Goal: Task Accomplishment & Management: Manage account settings

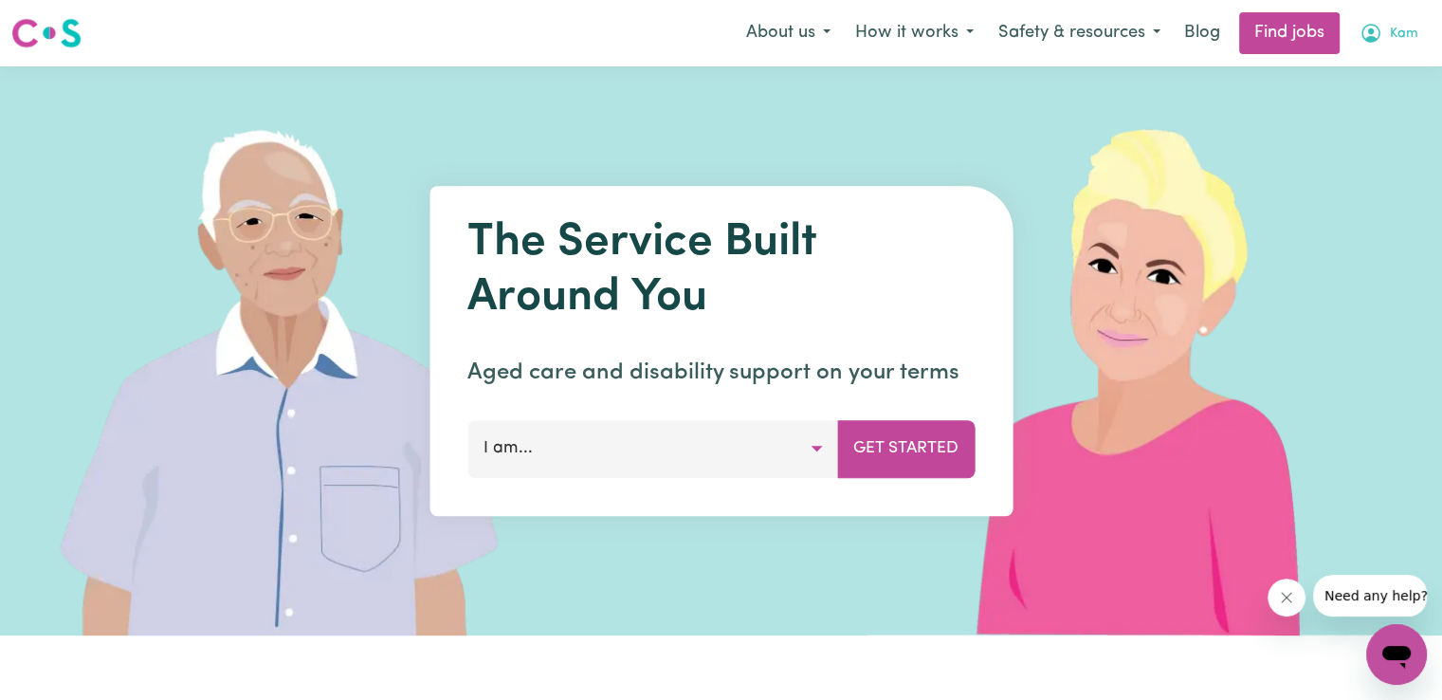
click at [1398, 32] on span "Kam" at bounding box center [1404, 34] width 28 height 21
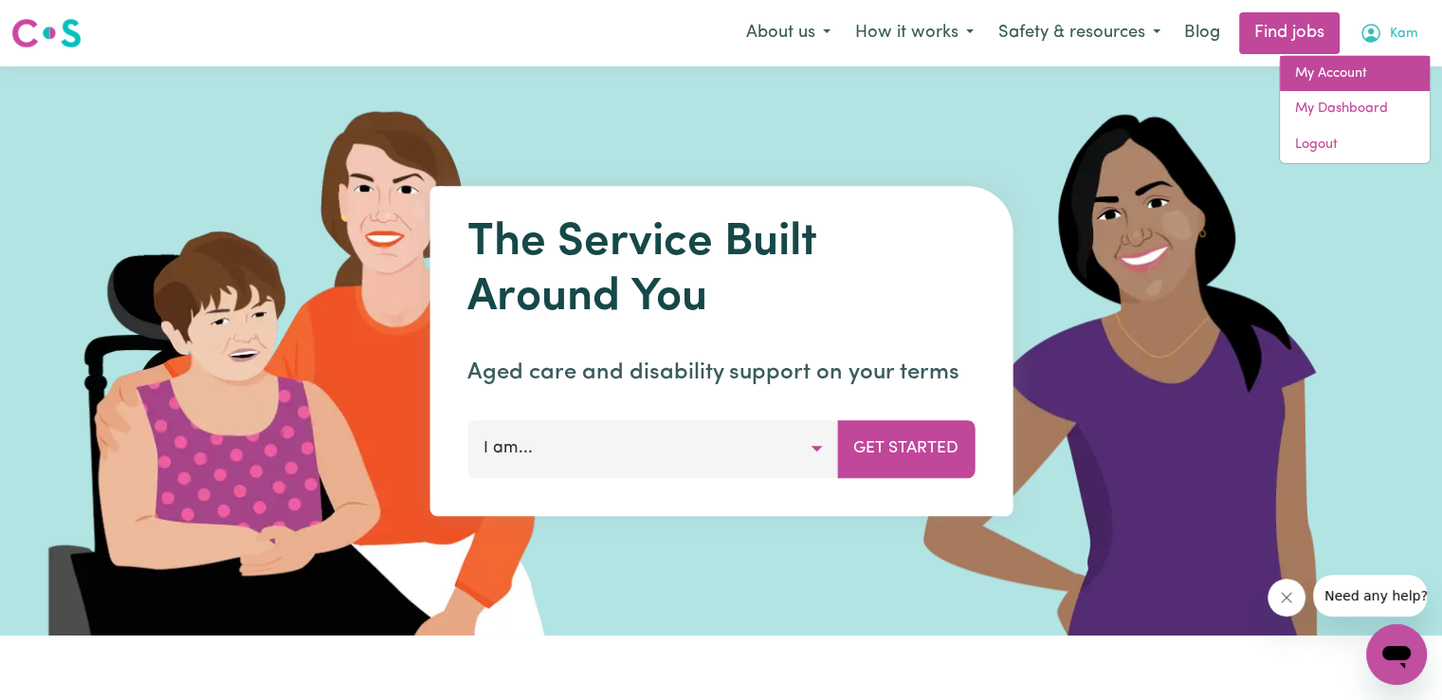
click at [1340, 78] on link "My Account" at bounding box center [1355, 74] width 150 height 36
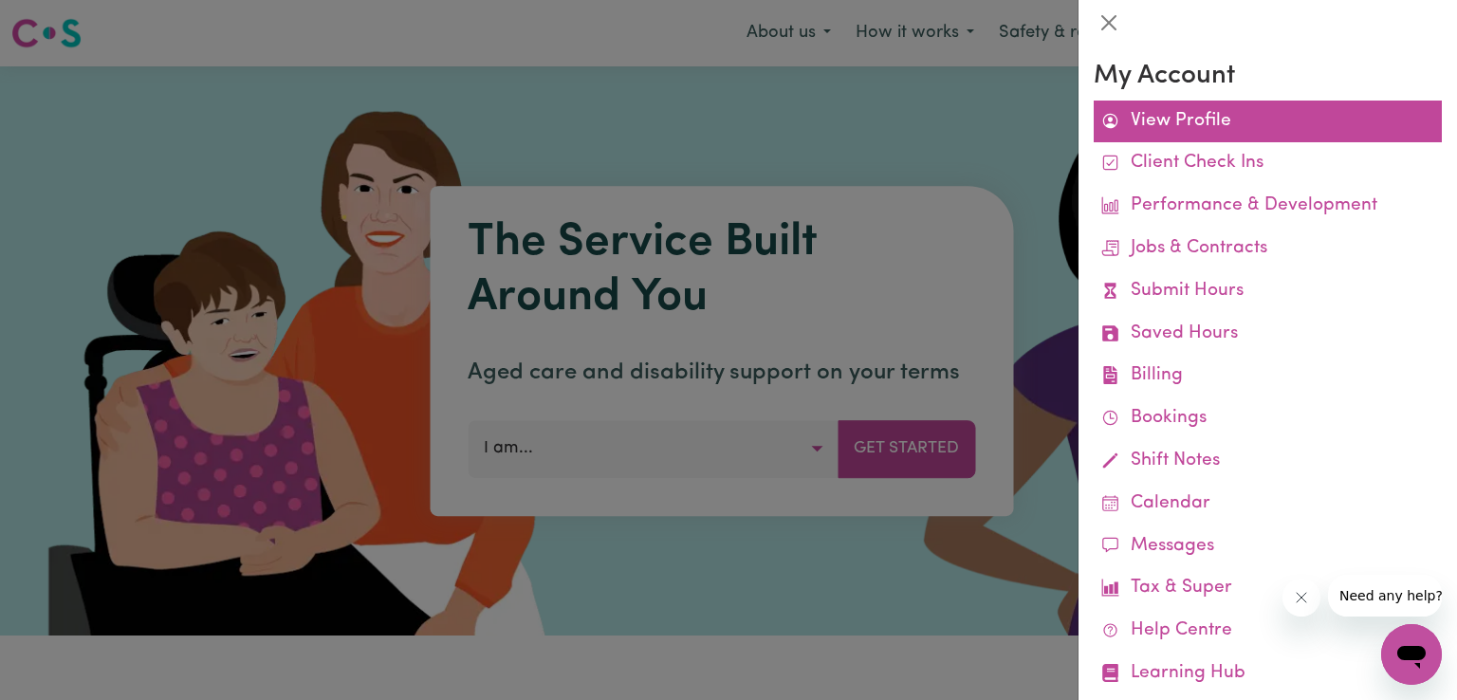
click at [1171, 126] on link "View Profile" at bounding box center [1267, 122] width 348 height 43
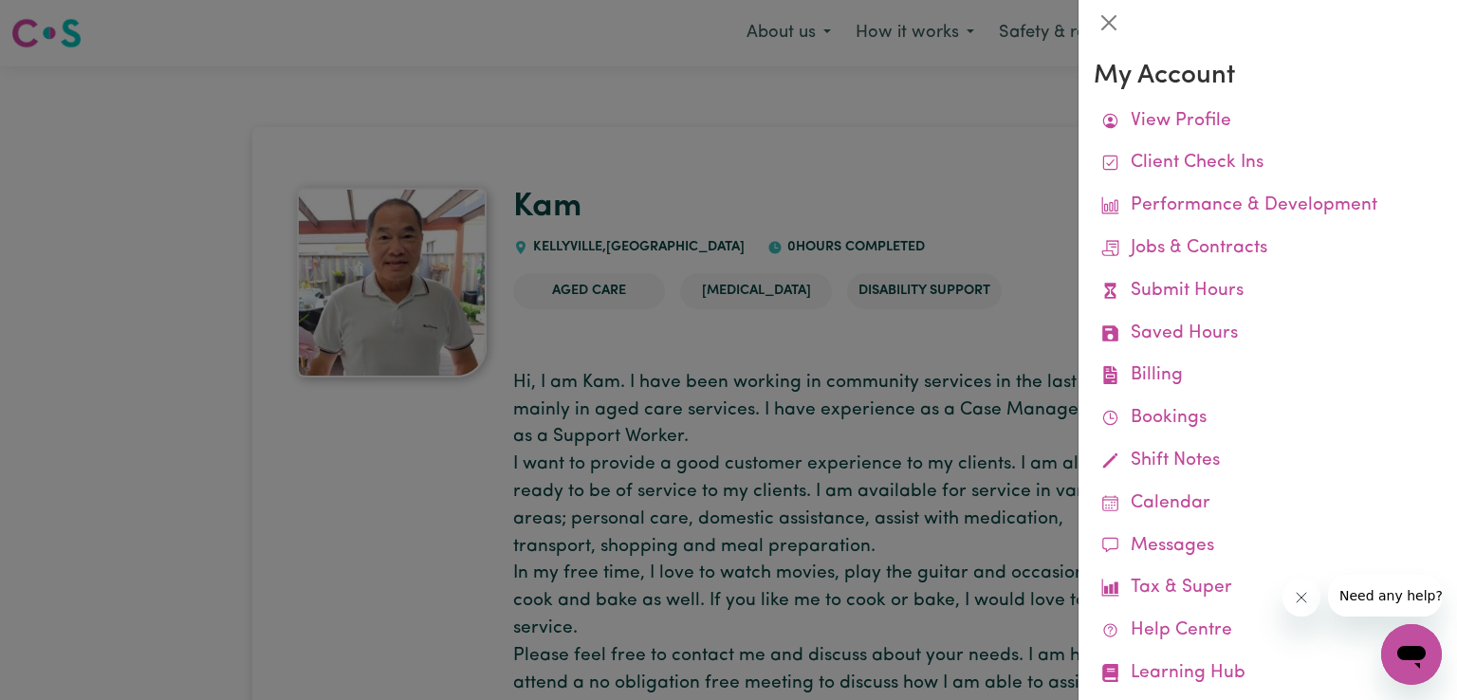
click at [697, 322] on div at bounding box center [728, 350] width 1457 height 700
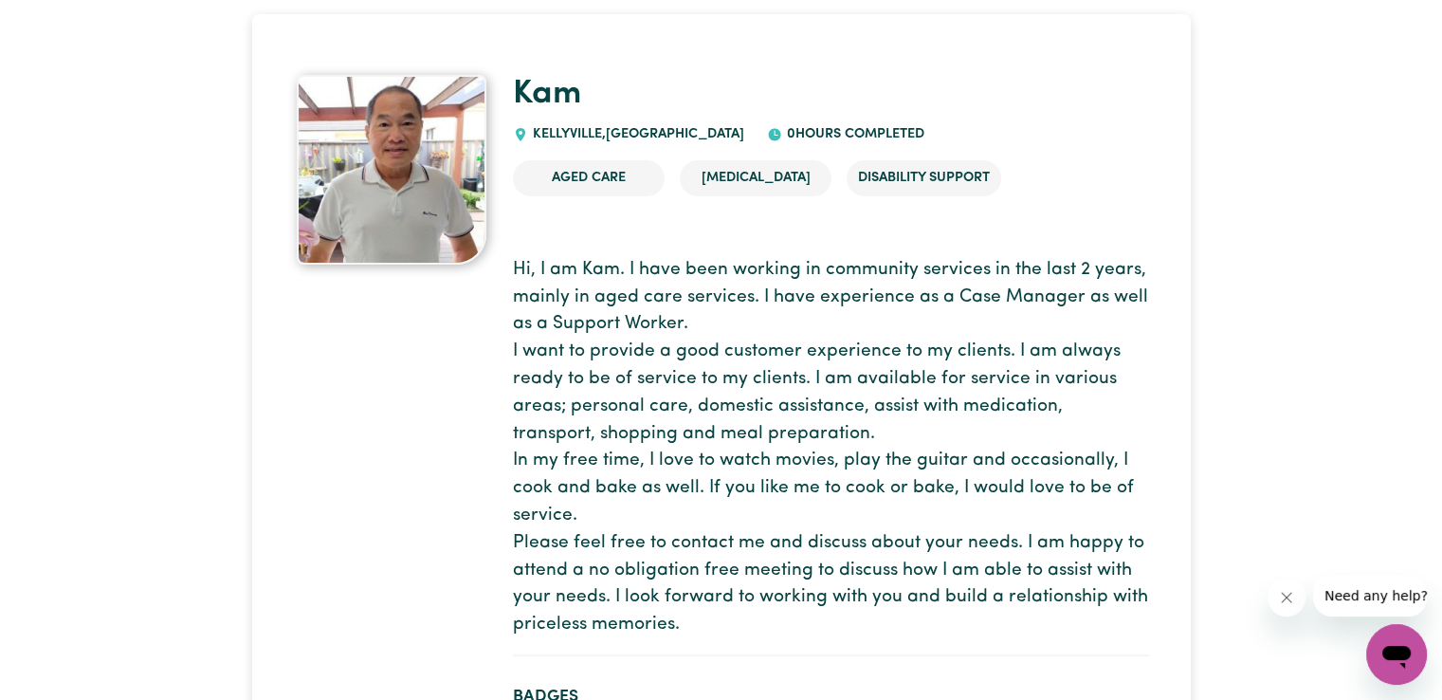
scroll to position [175, 0]
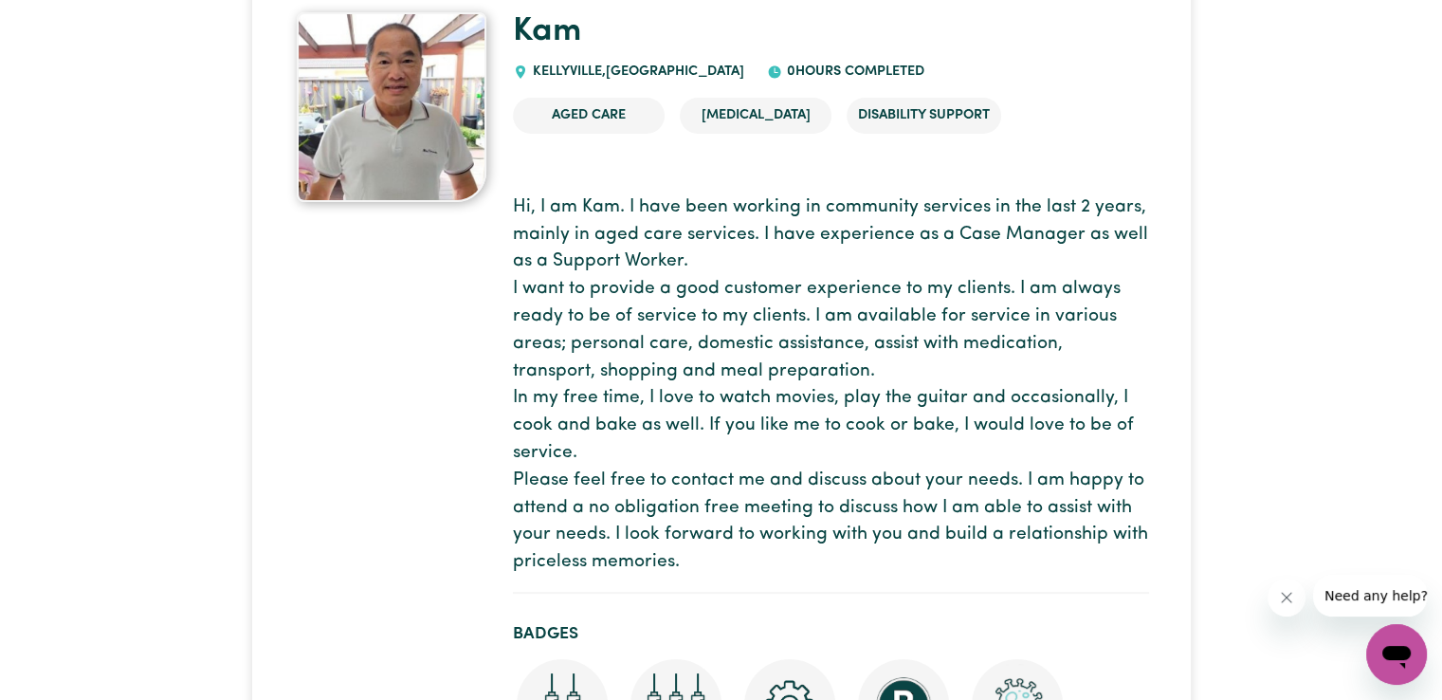
click at [792, 363] on p "Hi, I am Kam. I have been working in community services in the last 2 years, ma…" at bounding box center [831, 385] width 636 height 382
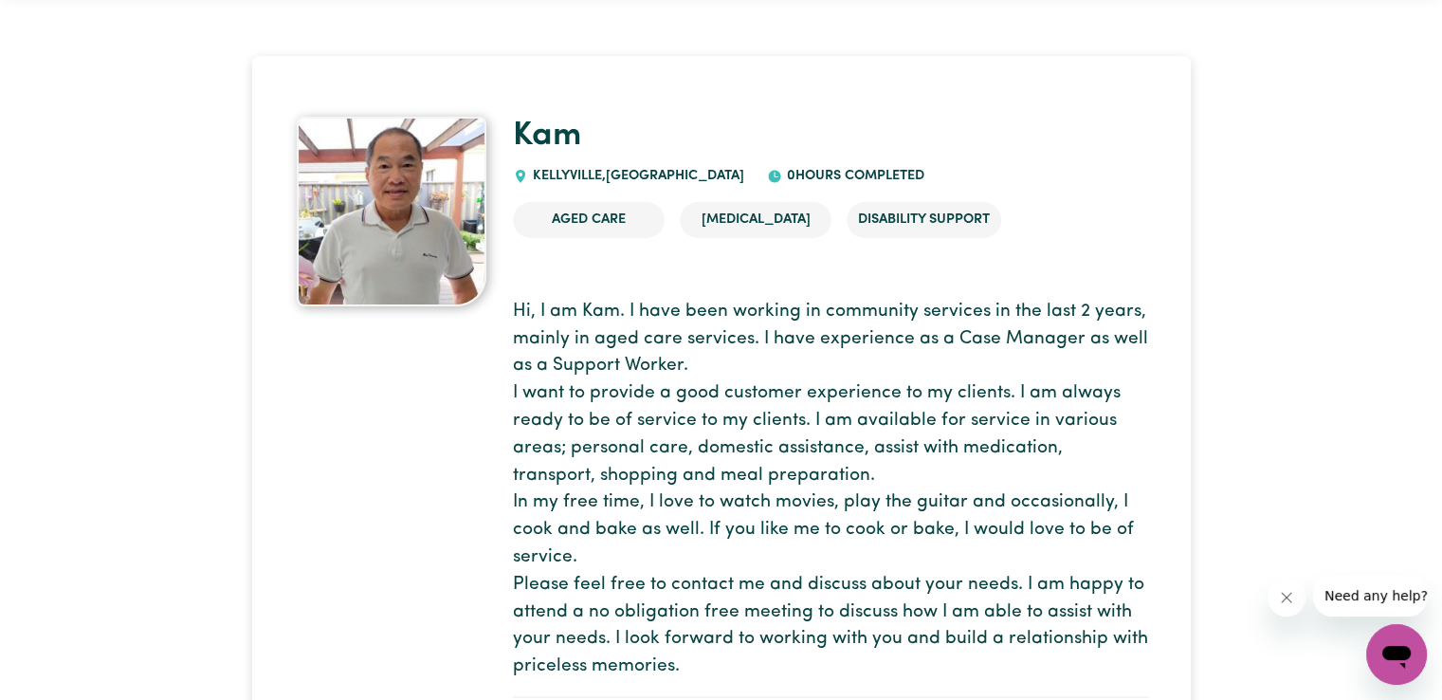
scroll to position [0, 0]
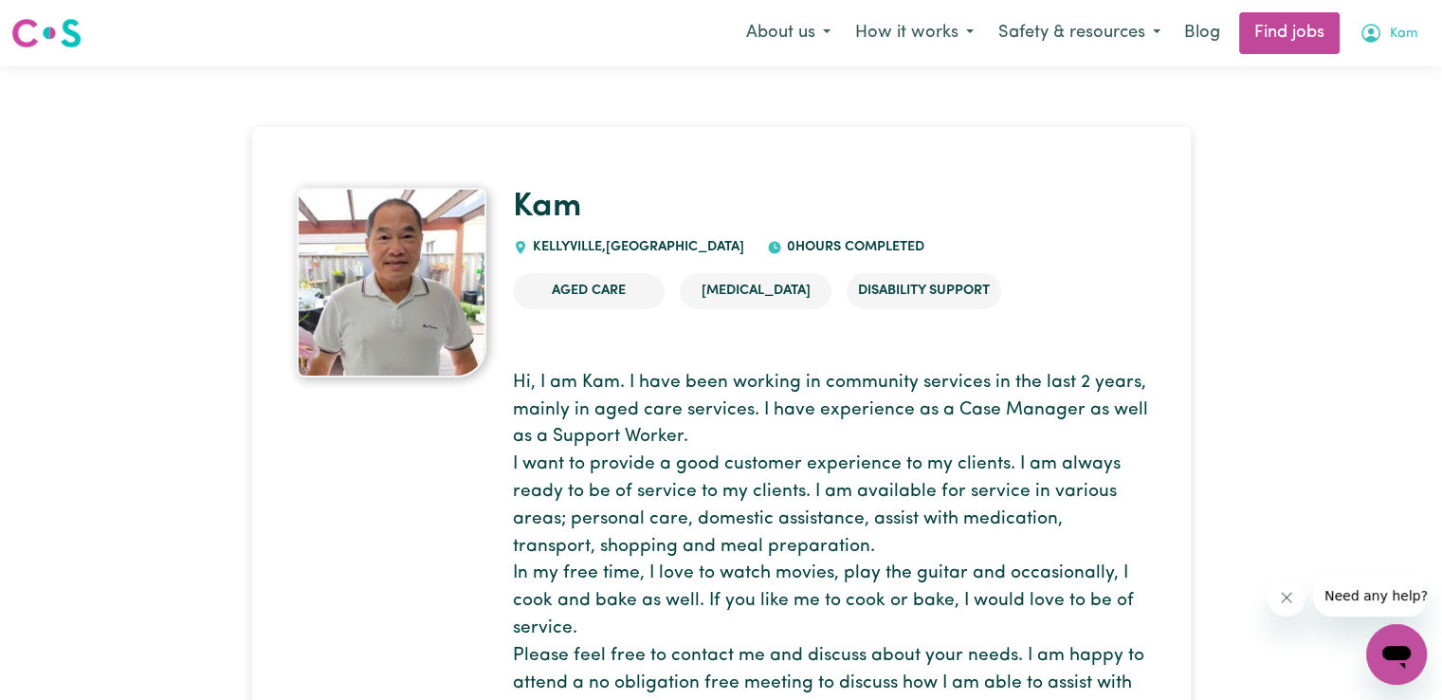
click at [1397, 39] on span "Kam" at bounding box center [1404, 34] width 28 height 21
click at [1376, 109] on link "My Dashboard" at bounding box center [1355, 109] width 150 height 36
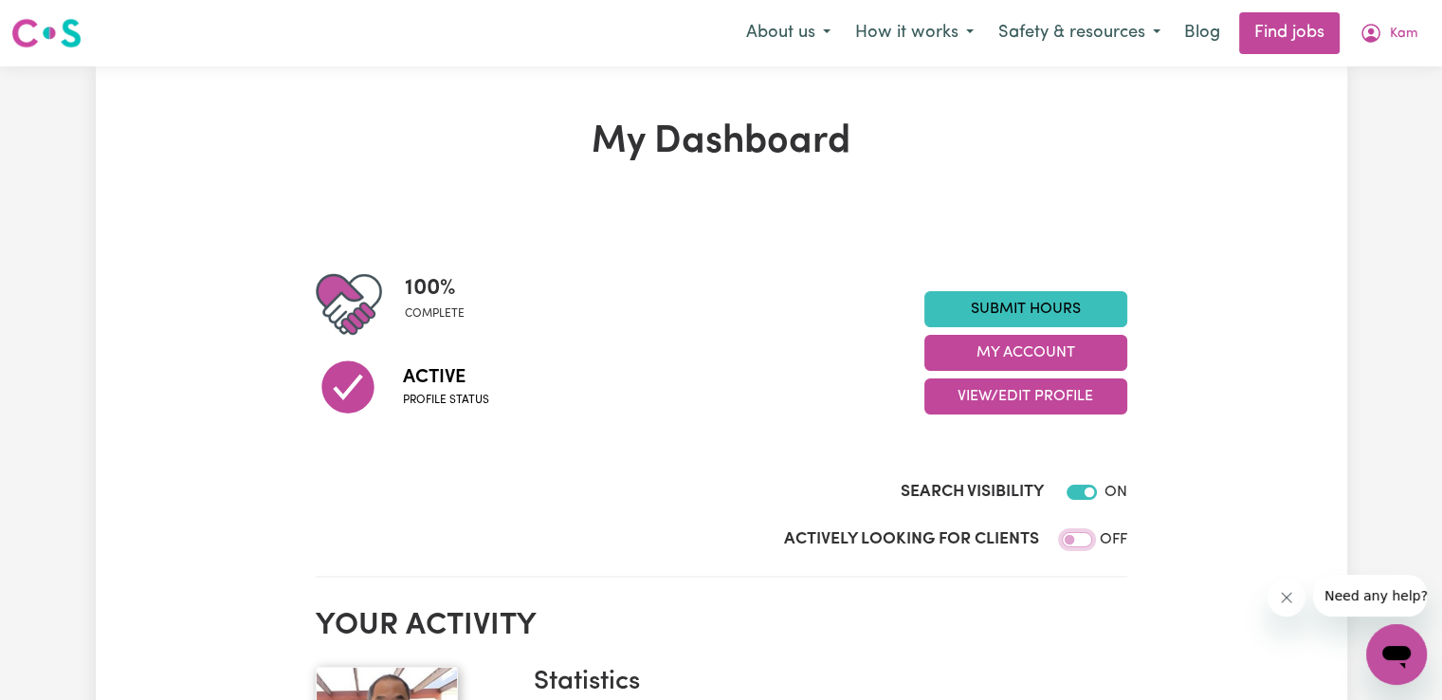
click at [1085, 544] on input "Actively Looking for Clients" at bounding box center [1077, 539] width 30 height 15
checkbox input "true"
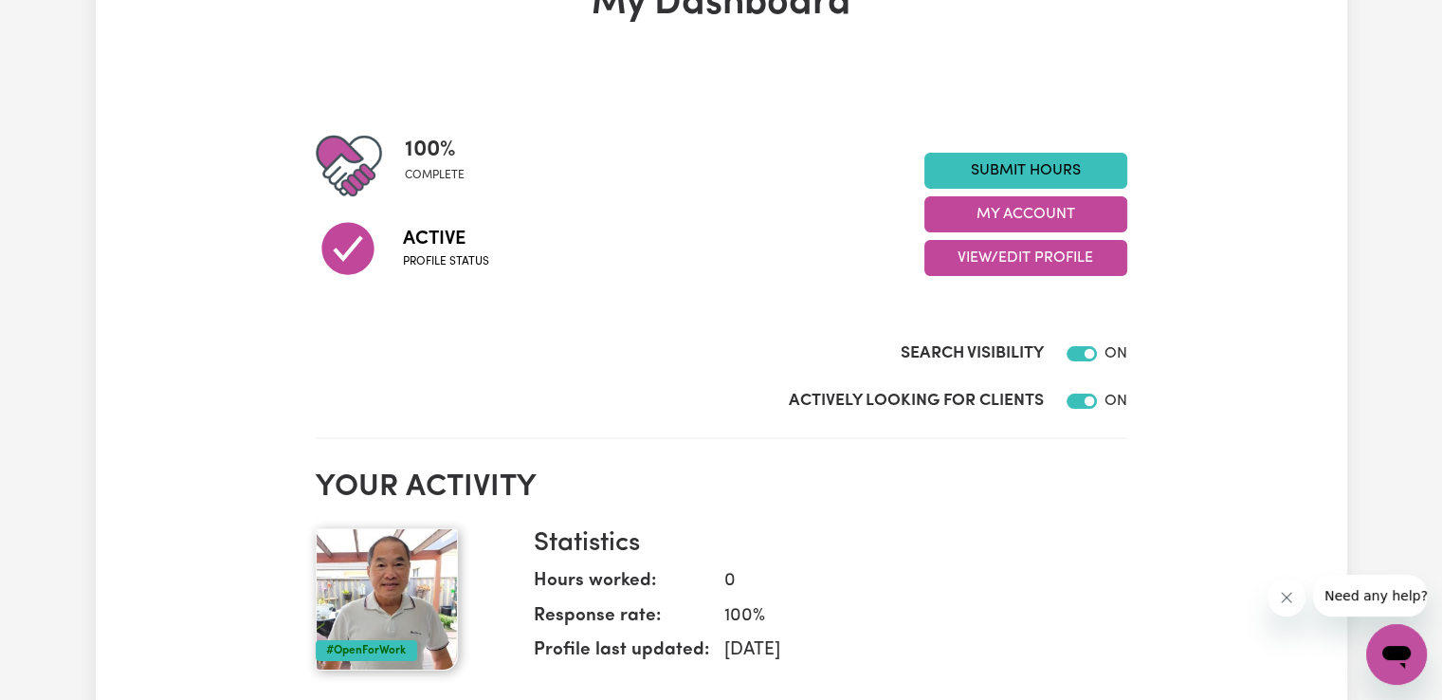
scroll to position [148, 0]
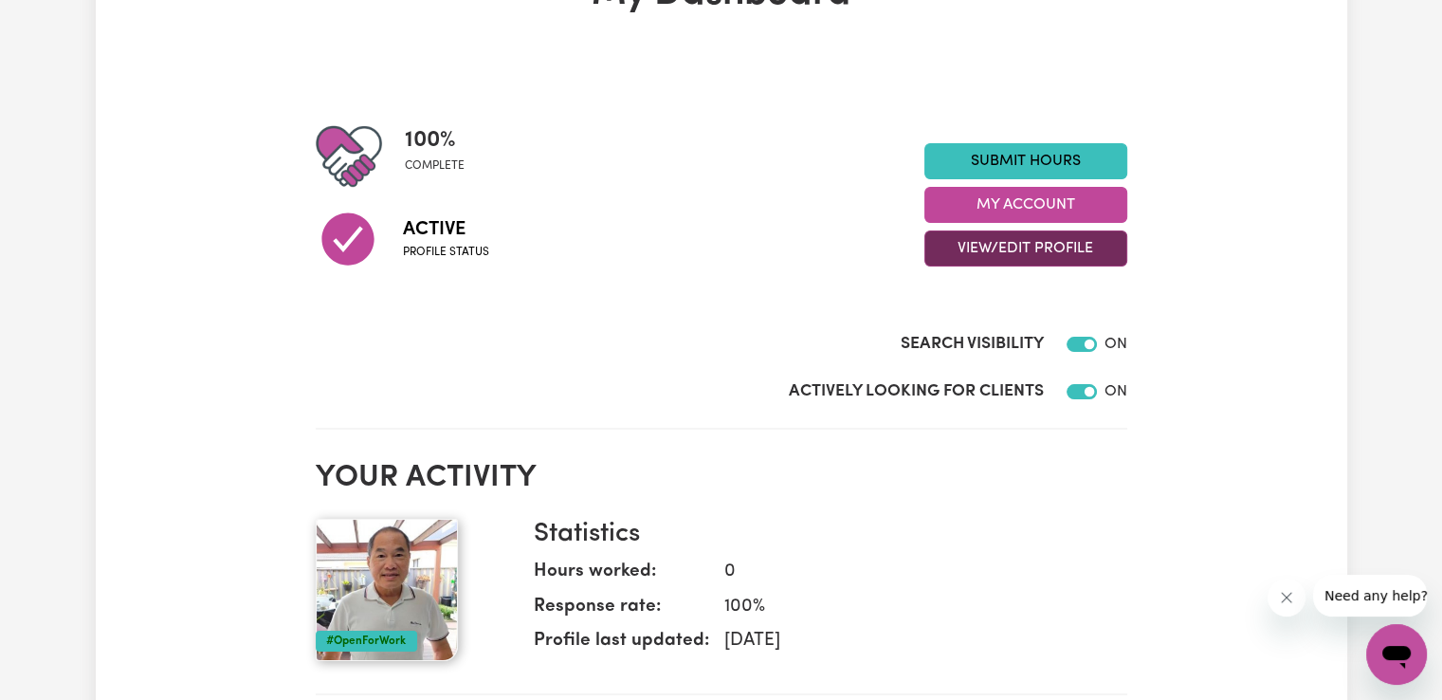
click at [1013, 241] on button "View/Edit Profile" at bounding box center [1026, 248] width 203 height 36
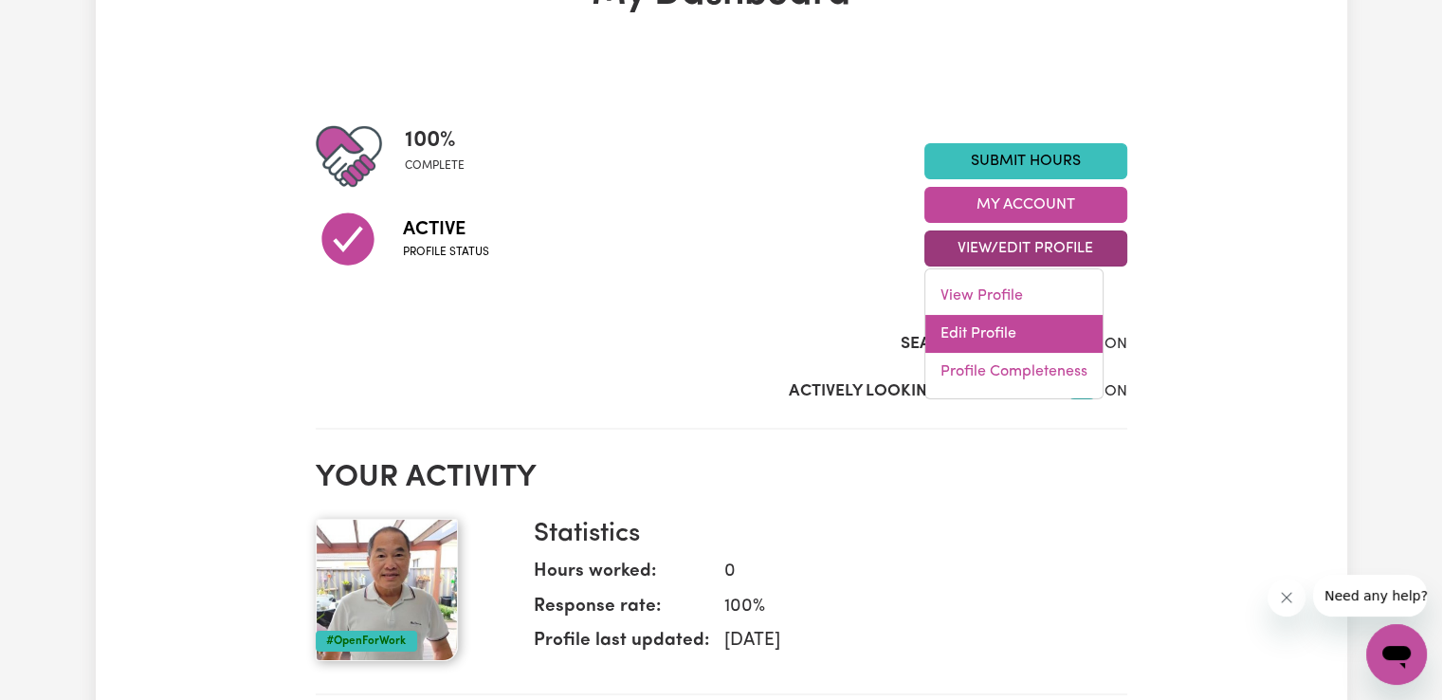
click at [985, 335] on link "Edit Profile" at bounding box center [1013, 334] width 177 height 38
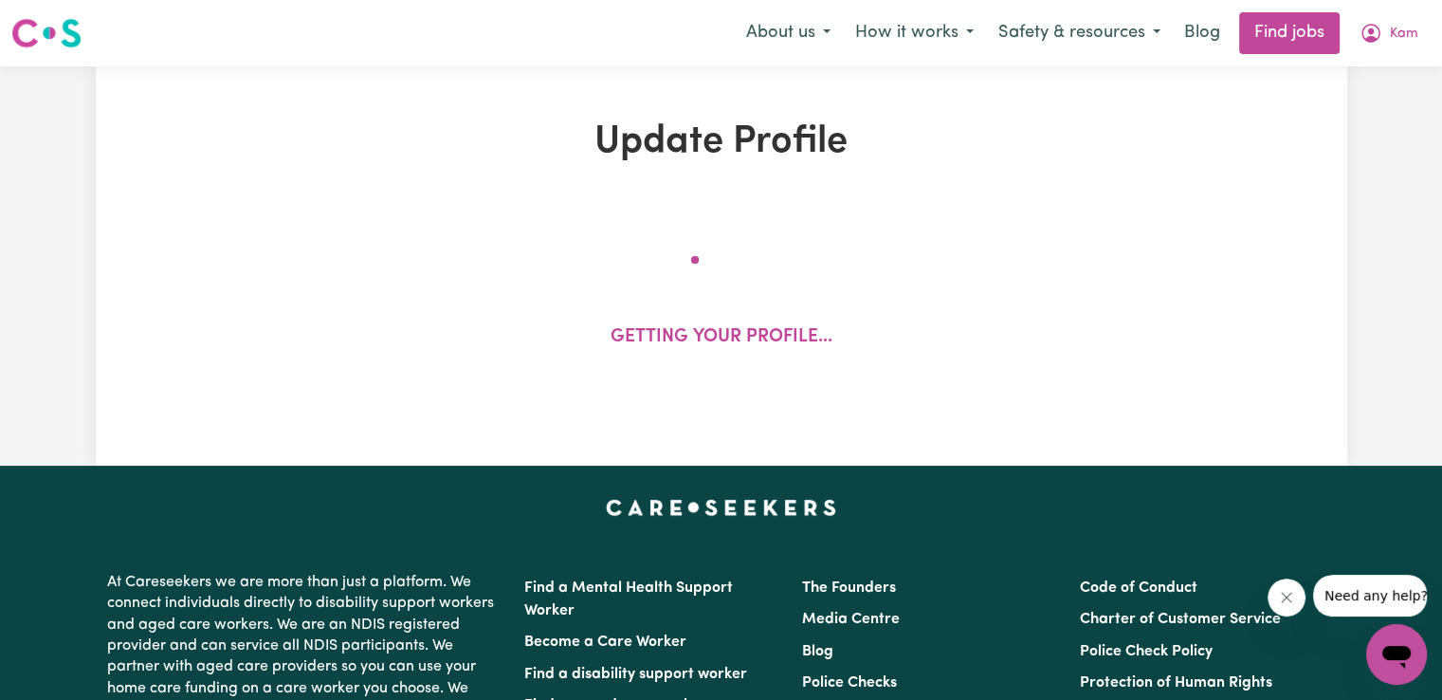
select select "[DEMOGRAPHIC_DATA]"
select select "Australian PR"
select select "Studying a healthcare related degree or qualification"
select select "75"
select select "95"
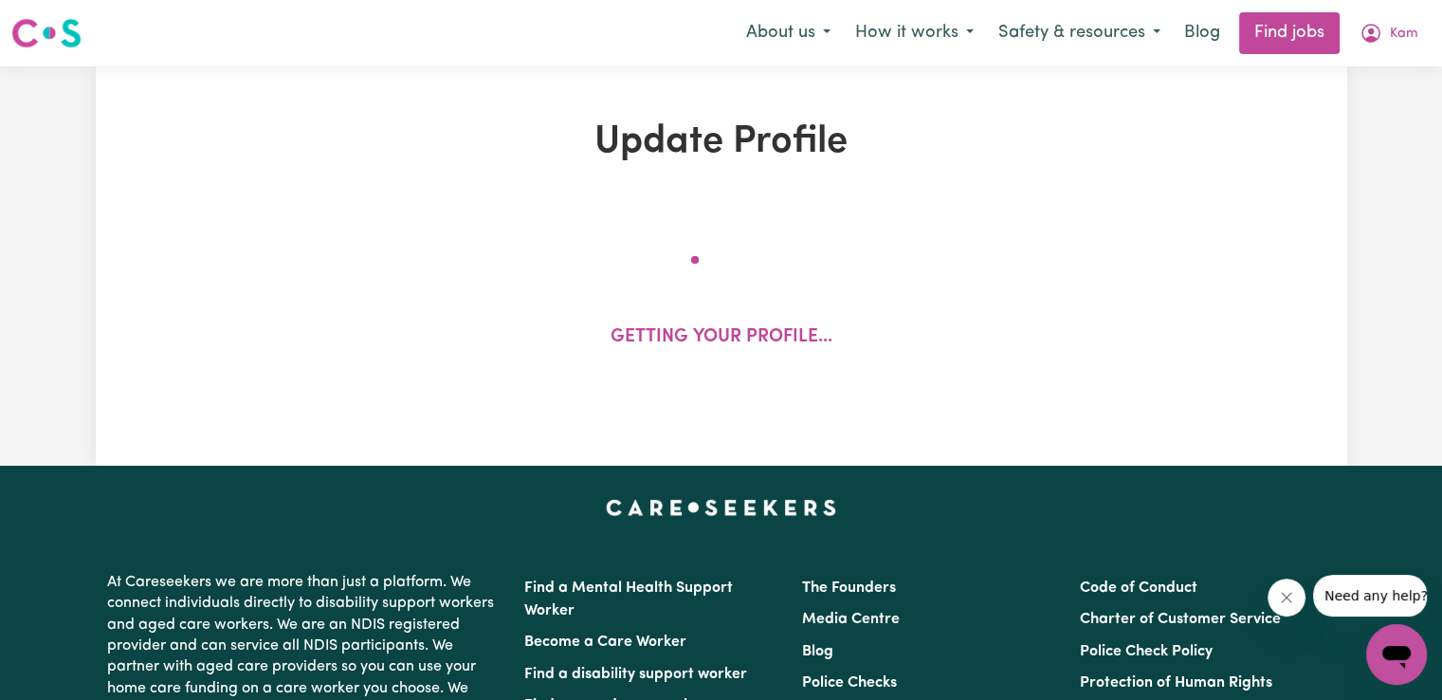
select select "110"
select select "150"
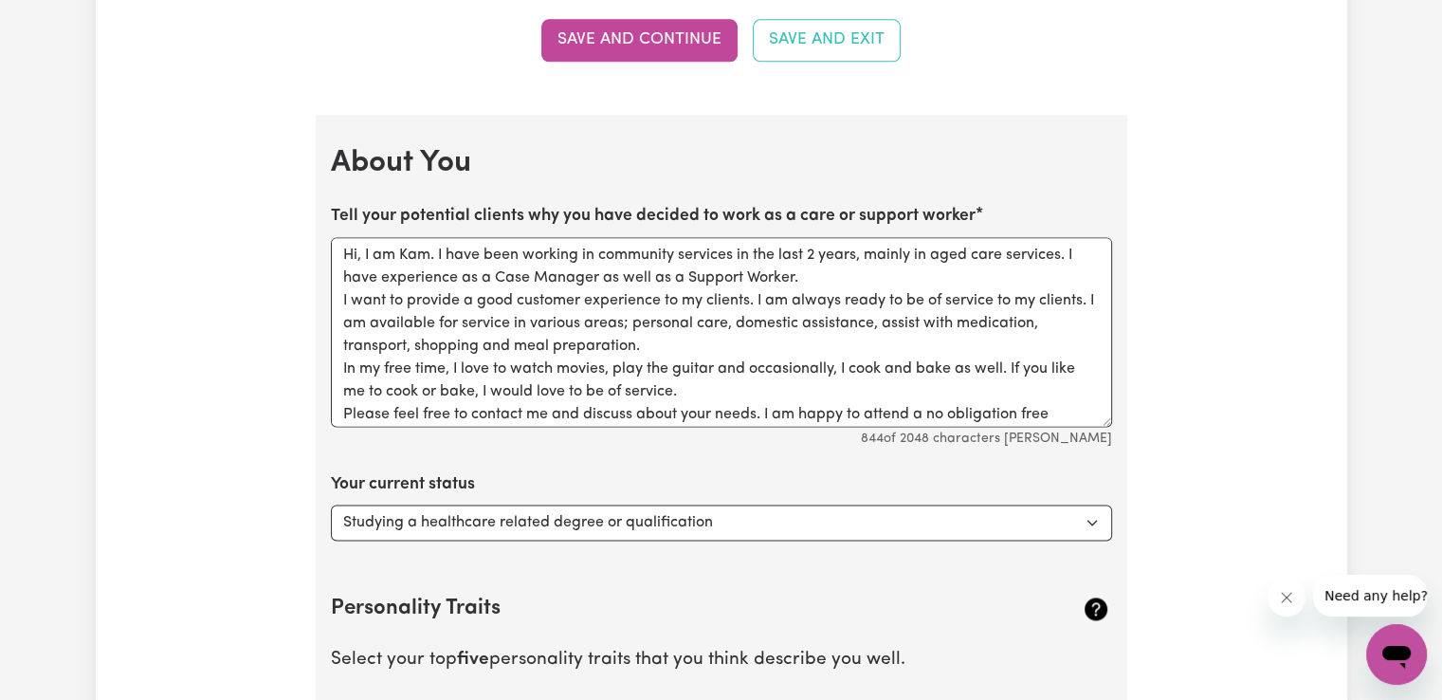
scroll to position [2651, 0]
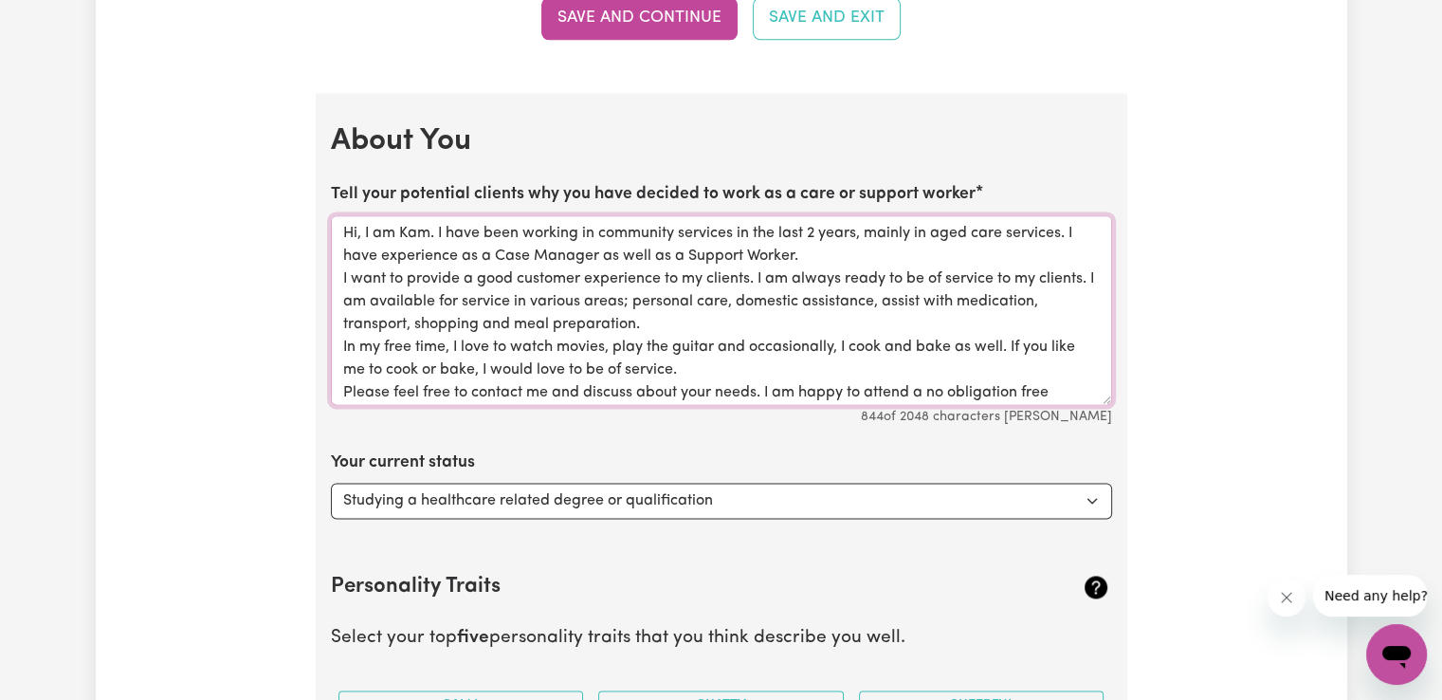
click at [756, 325] on textarea "Hi, I am Kam. I have been working in community services in the last 2 years, ma…" at bounding box center [721, 310] width 781 height 190
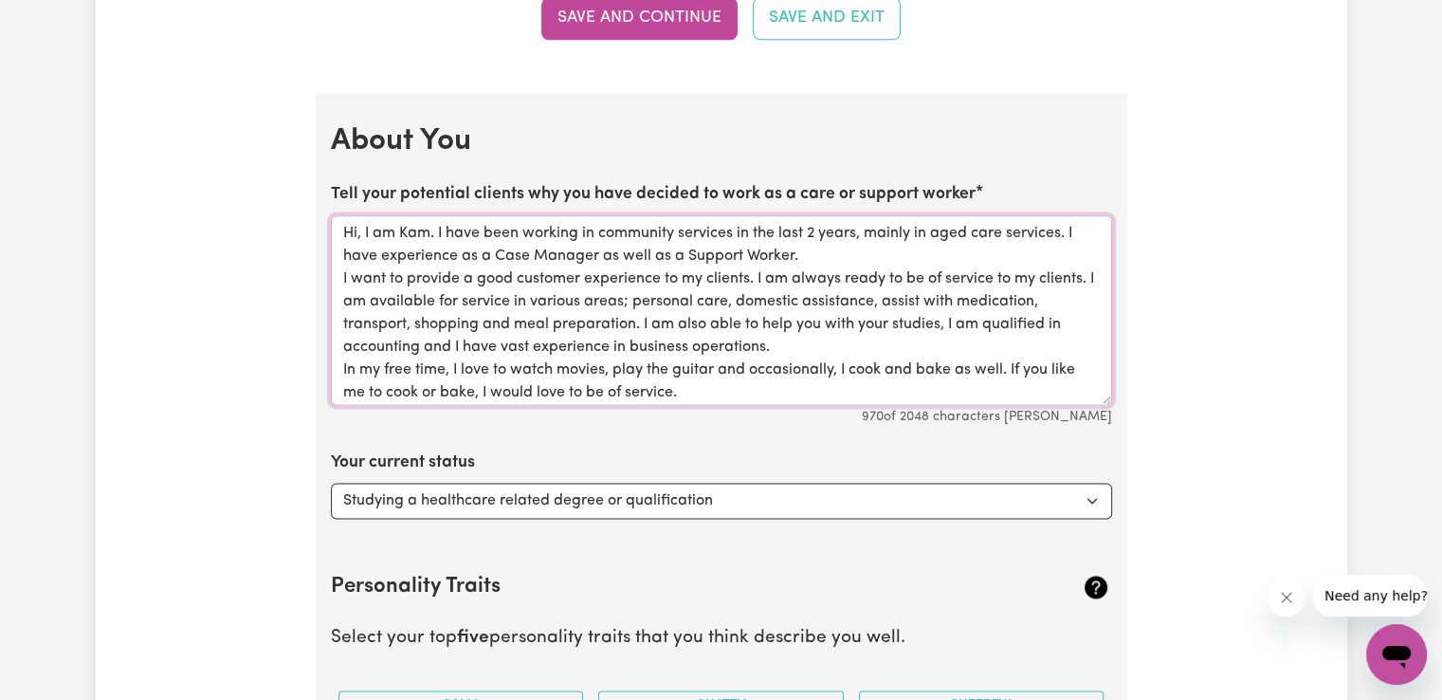
click at [546, 346] on textarea "Hi, I am Kam. I have been working in community services in the last 2 years, ma…" at bounding box center [721, 310] width 781 height 190
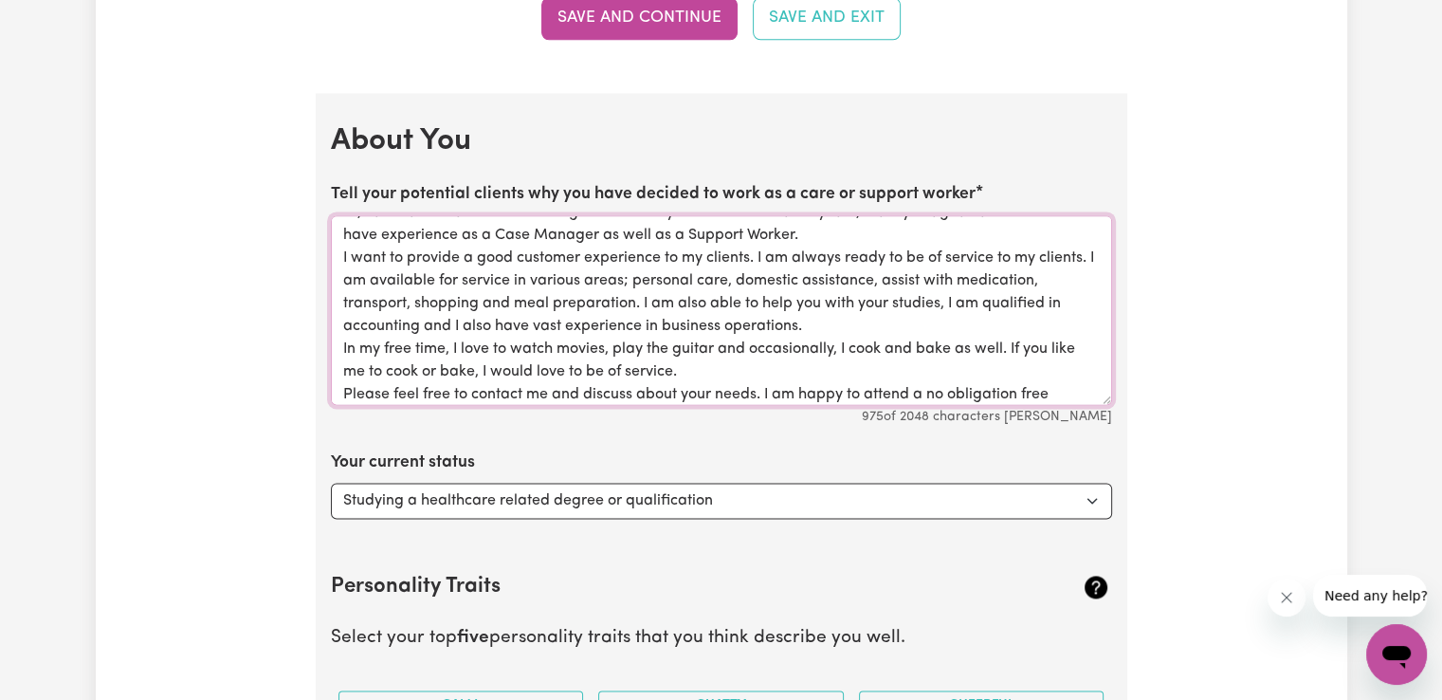
scroll to position [0, 0]
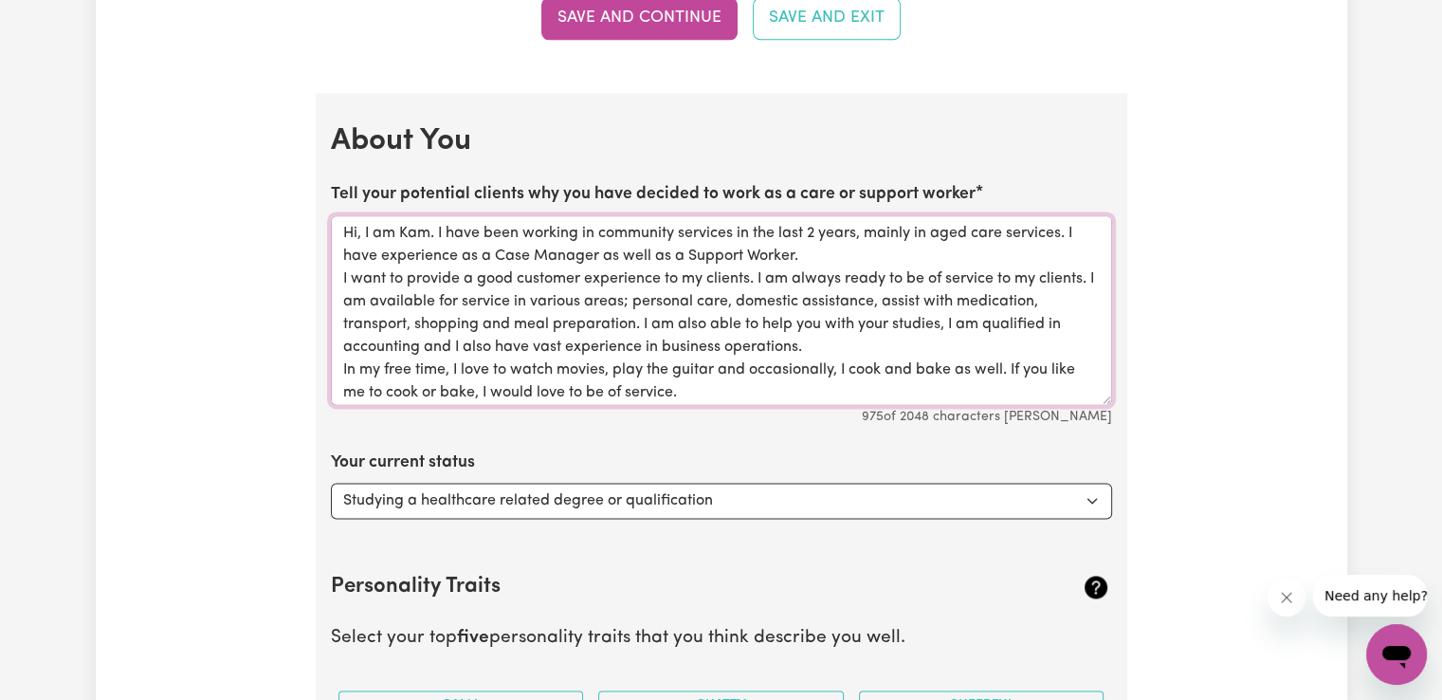
click at [819, 228] on textarea "Hi, I am Kam. I have been working in community services in the last 2 years, ma…" at bounding box center [721, 310] width 781 height 190
type textarea "Hi, I am Kam. I have been working in community services in the last 4 years, ma…"
click at [766, 491] on select "Select... Studying a healthcare related degree or qualification Studying a non-…" at bounding box center [721, 501] width 781 height 36
select select "Looking for extra work to fill my week and/or weekends"
click at [331, 483] on select "Select... Studying a healthcare related degree or qualification Studying a non-…" at bounding box center [721, 501] width 781 height 36
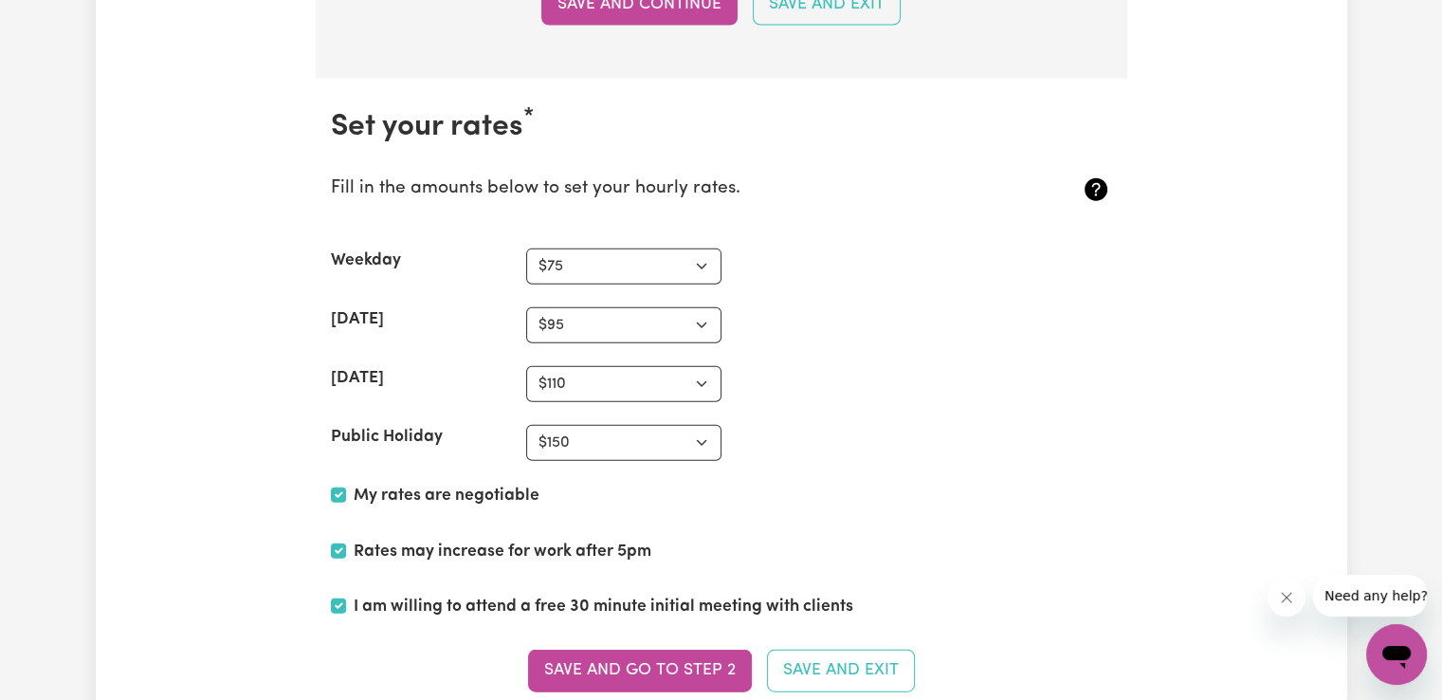
scroll to position [4483, 0]
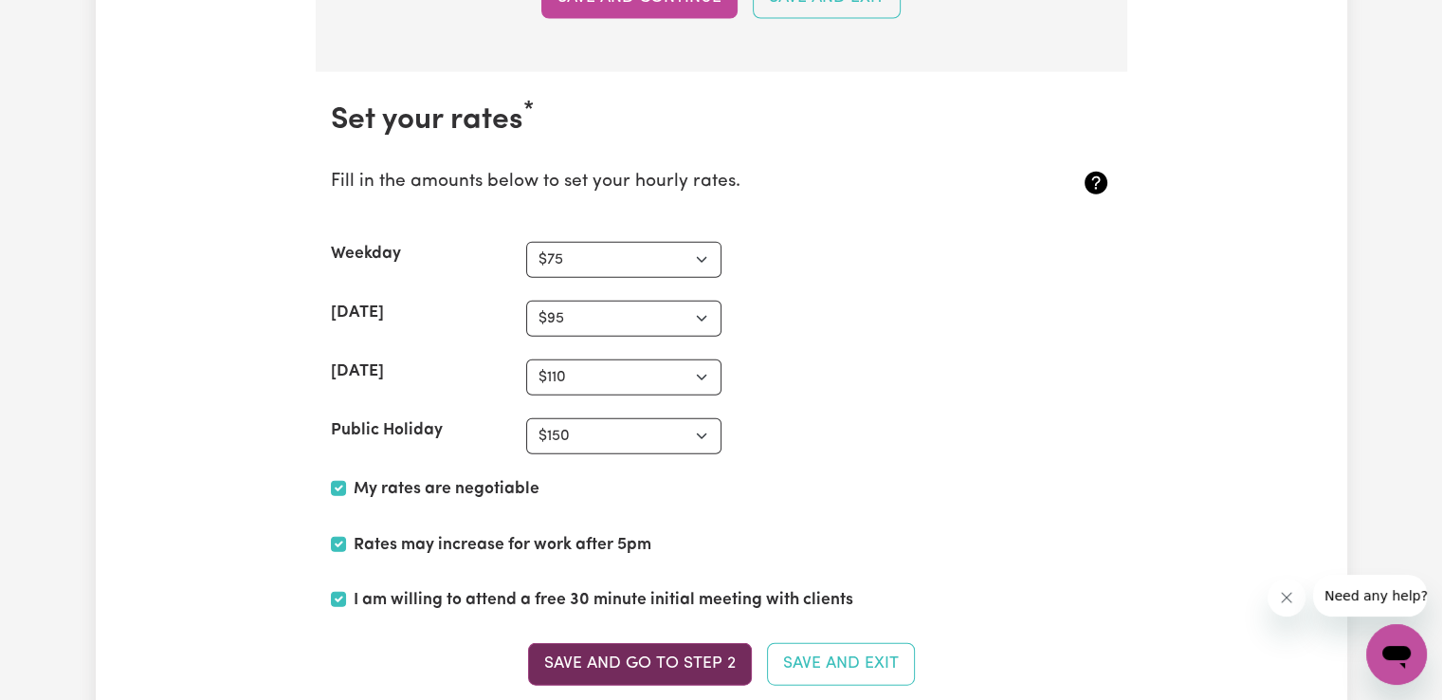
click at [641, 653] on button "Save and go to Step 2" at bounding box center [640, 664] width 224 height 42
type textarea "Hi, I am Kam. I have been working in community services in the last 2 years, ma…"
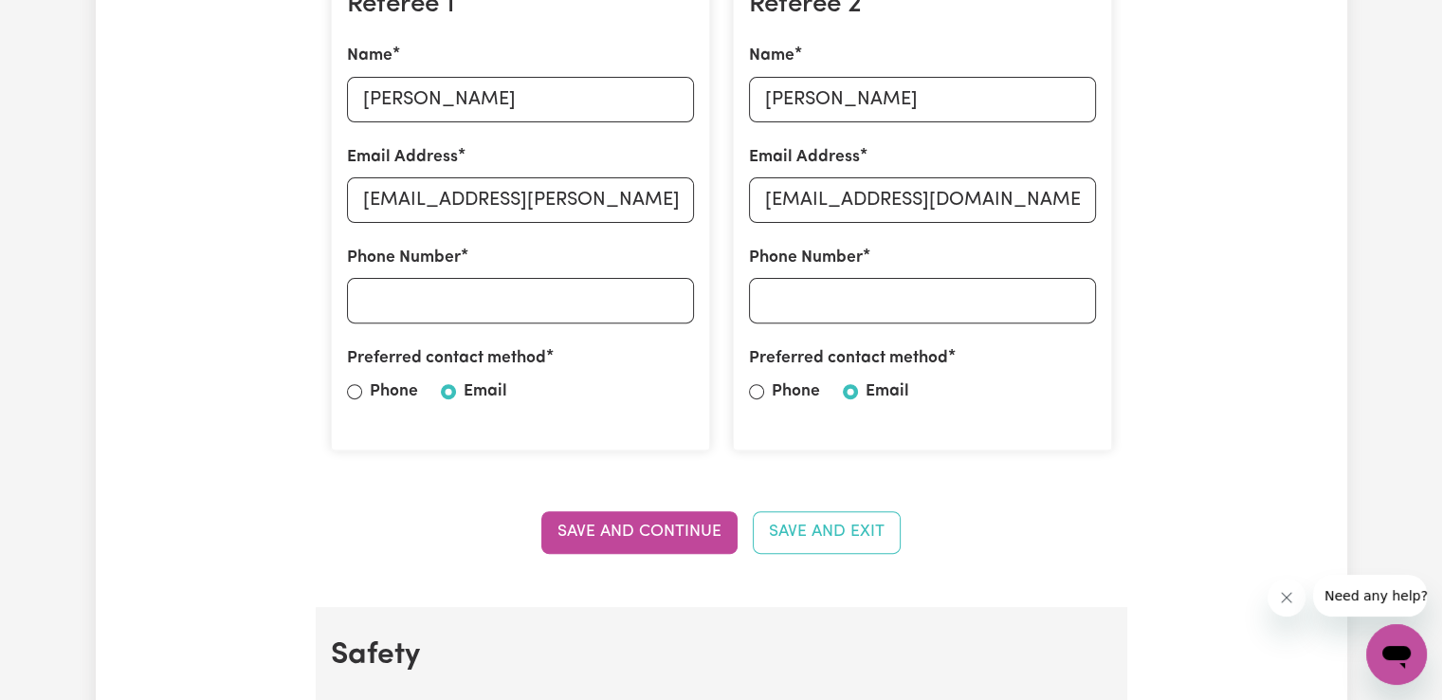
scroll to position [1222, 0]
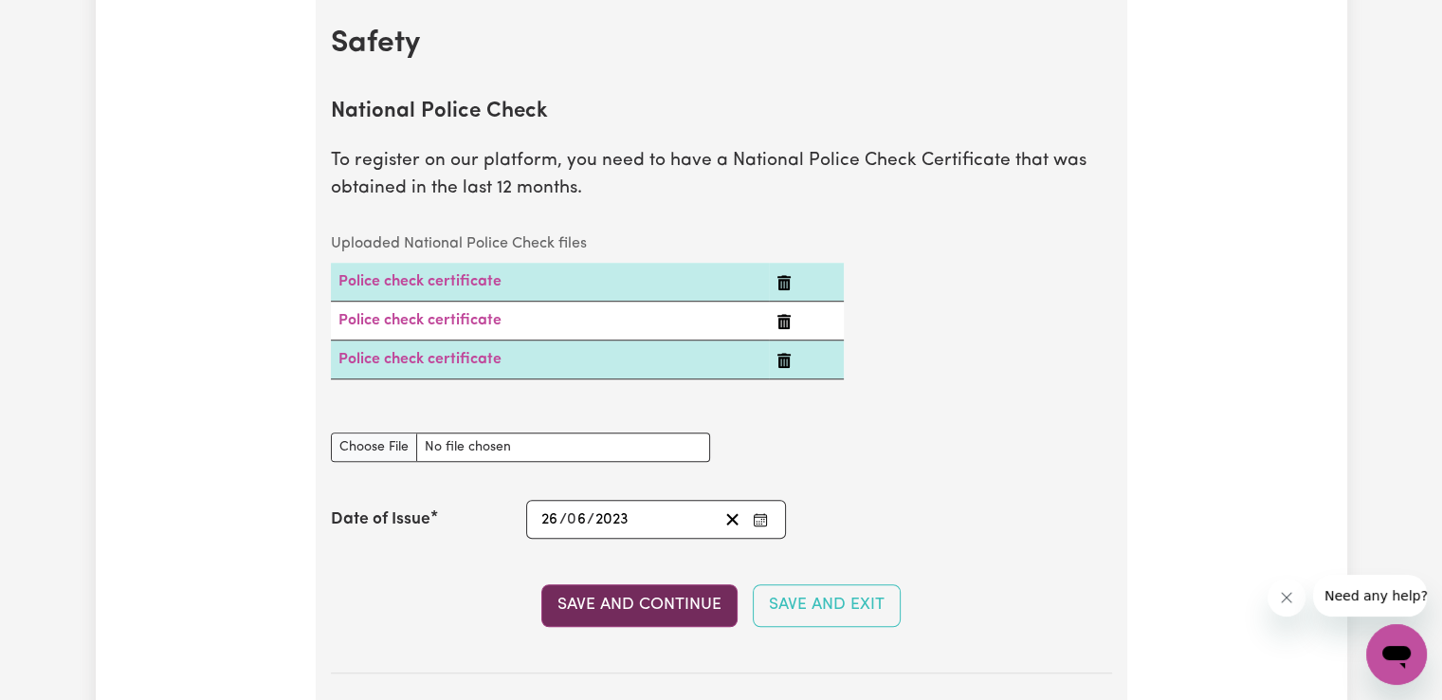
click at [655, 607] on button "Save and Continue" at bounding box center [639, 605] width 196 height 42
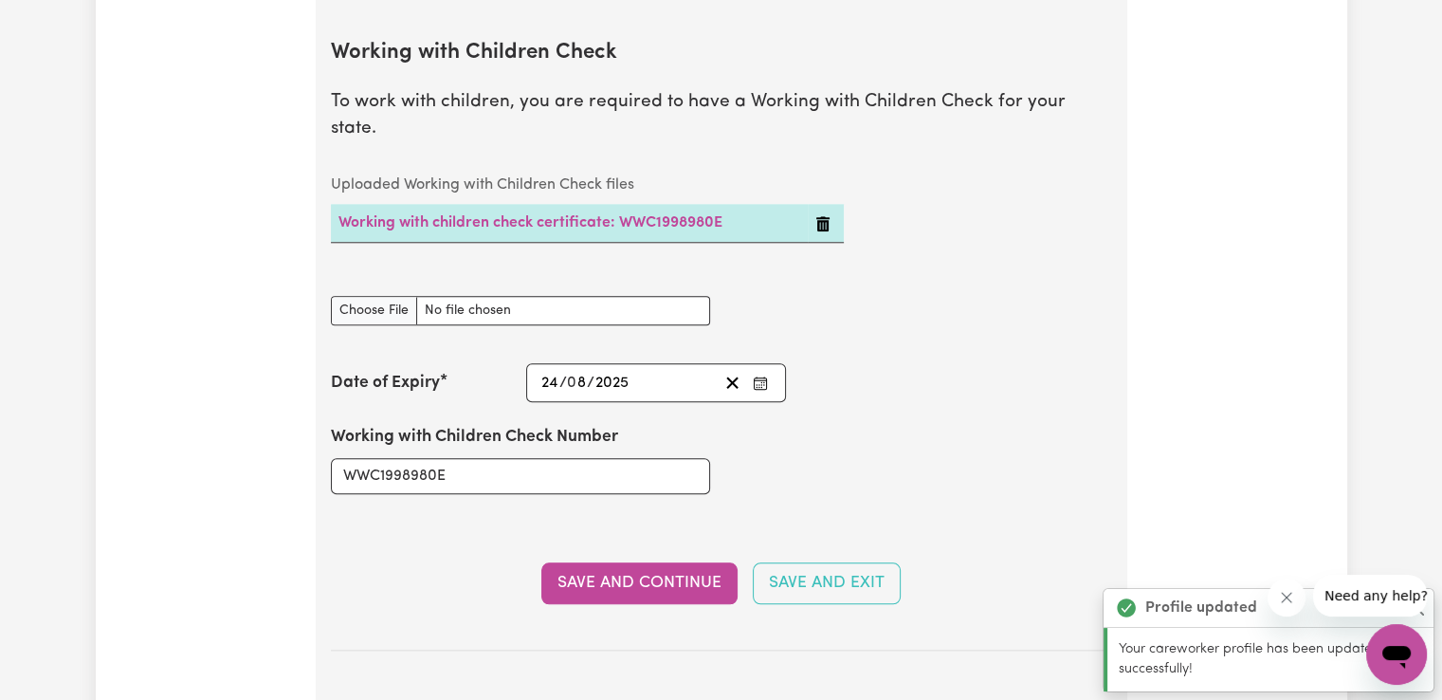
scroll to position [1923, 0]
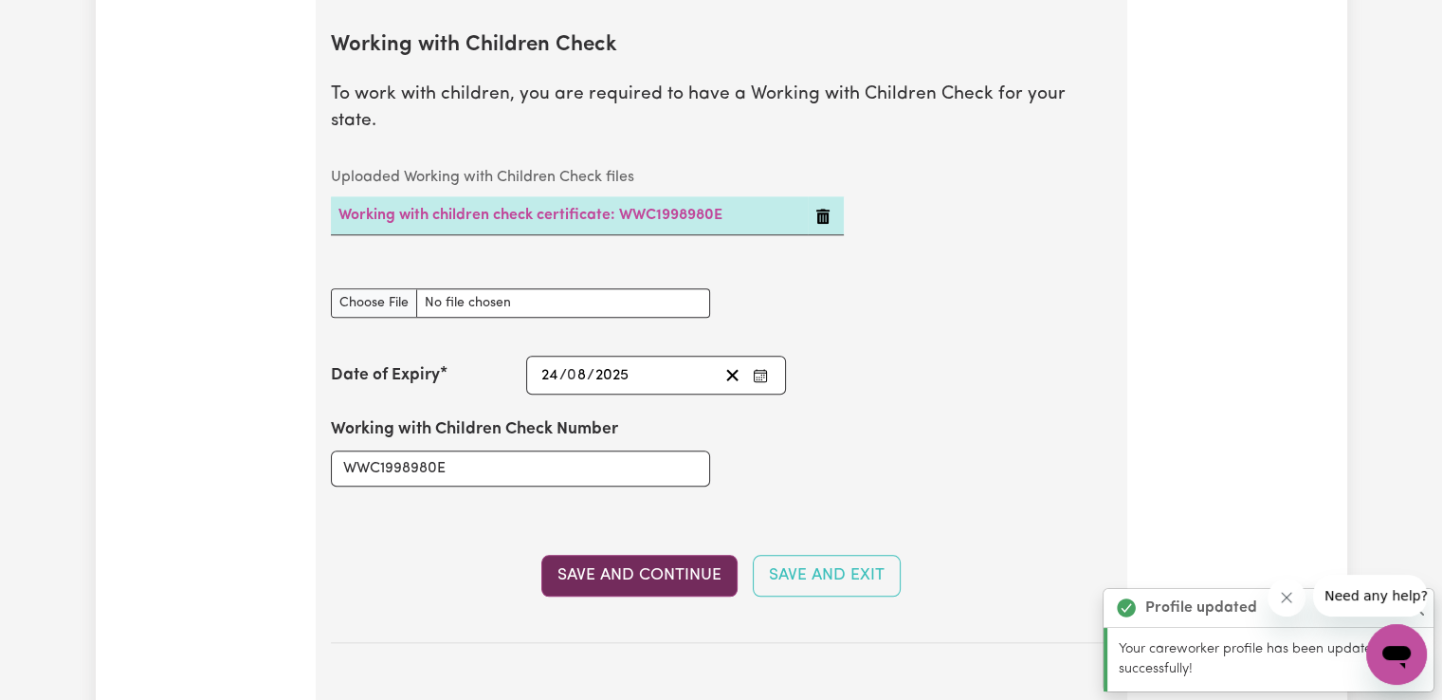
click at [604, 555] on button "Save and Continue" at bounding box center [639, 576] width 196 height 42
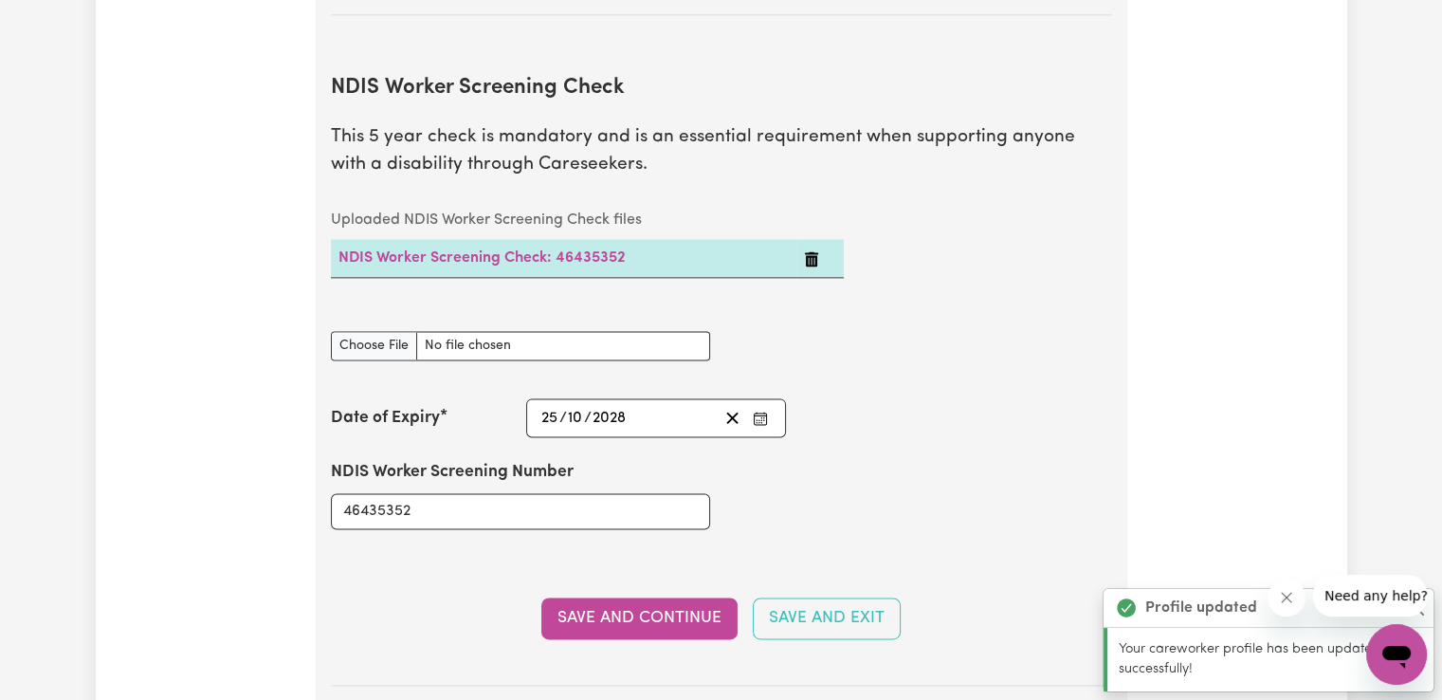
scroll to position [2565, 0]
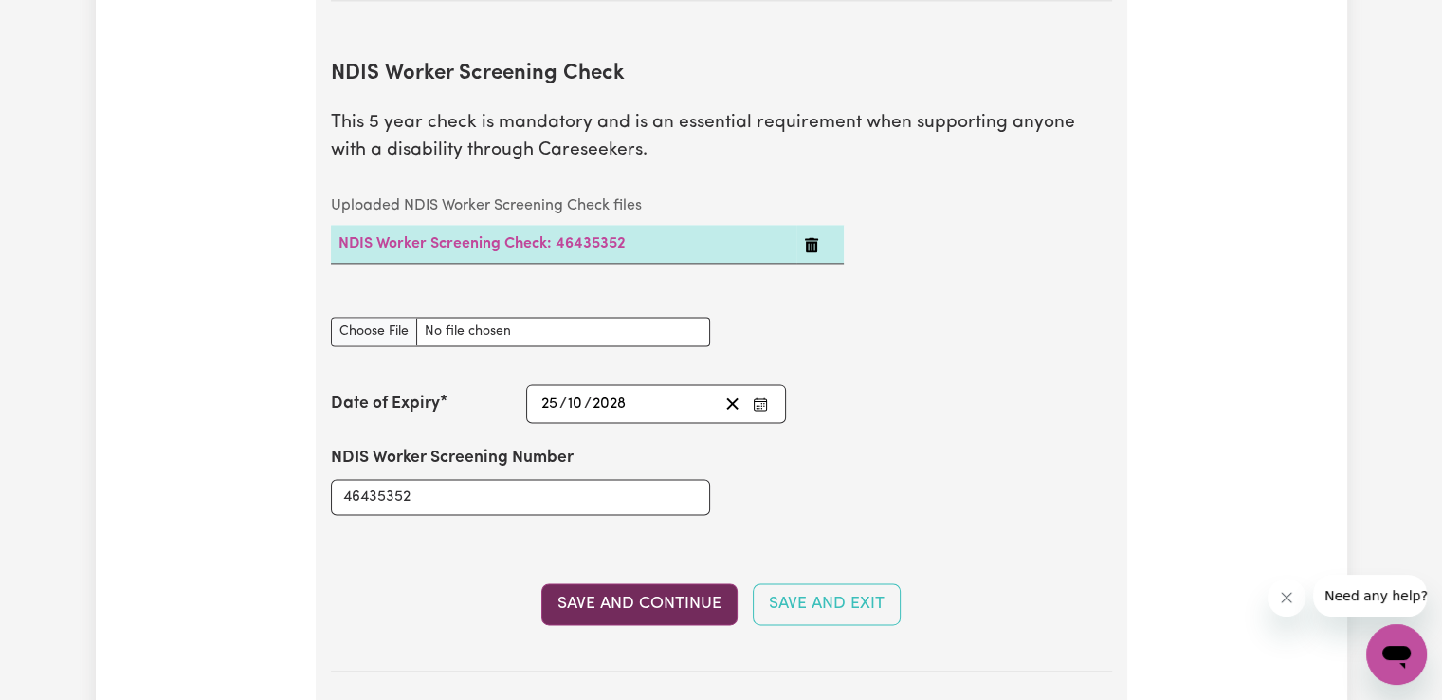
click at [619, 583] on button "Save and Continue" at bounding box center [639, 604] width 196 height 42
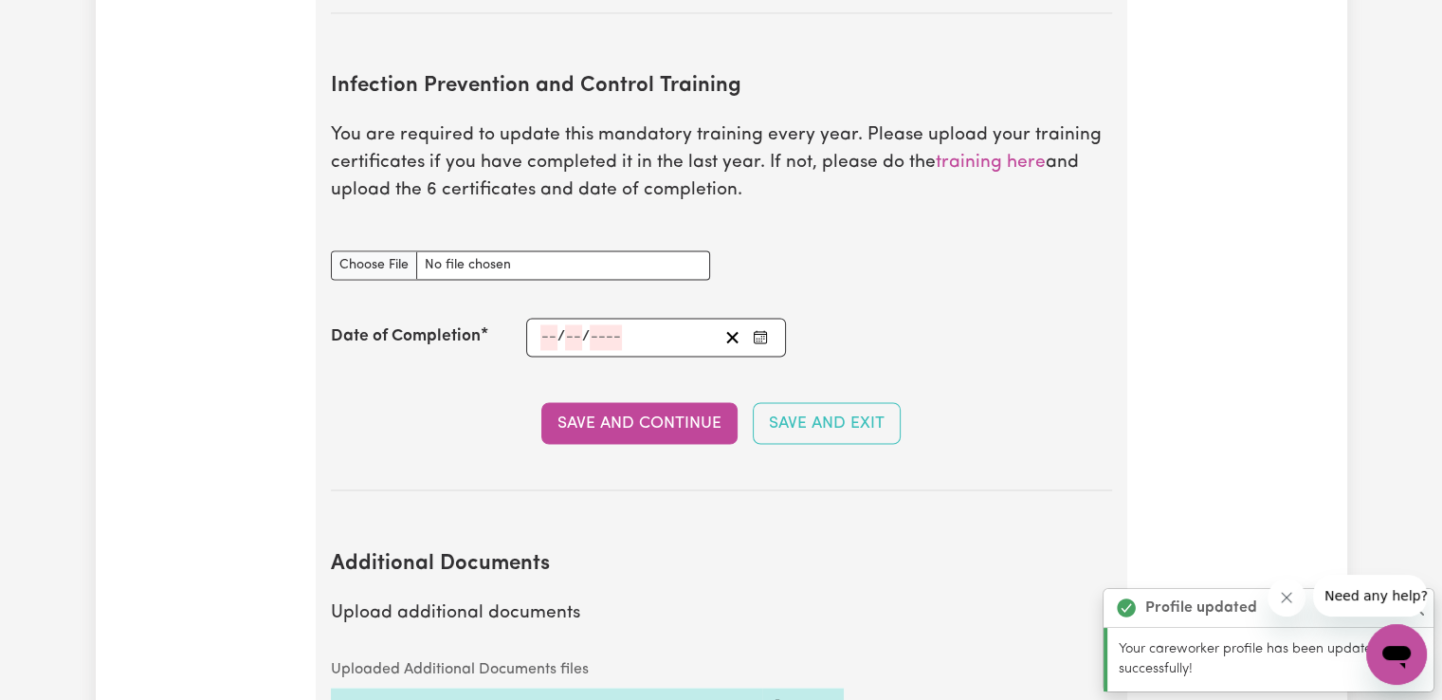
scroll to position [3234, 0]
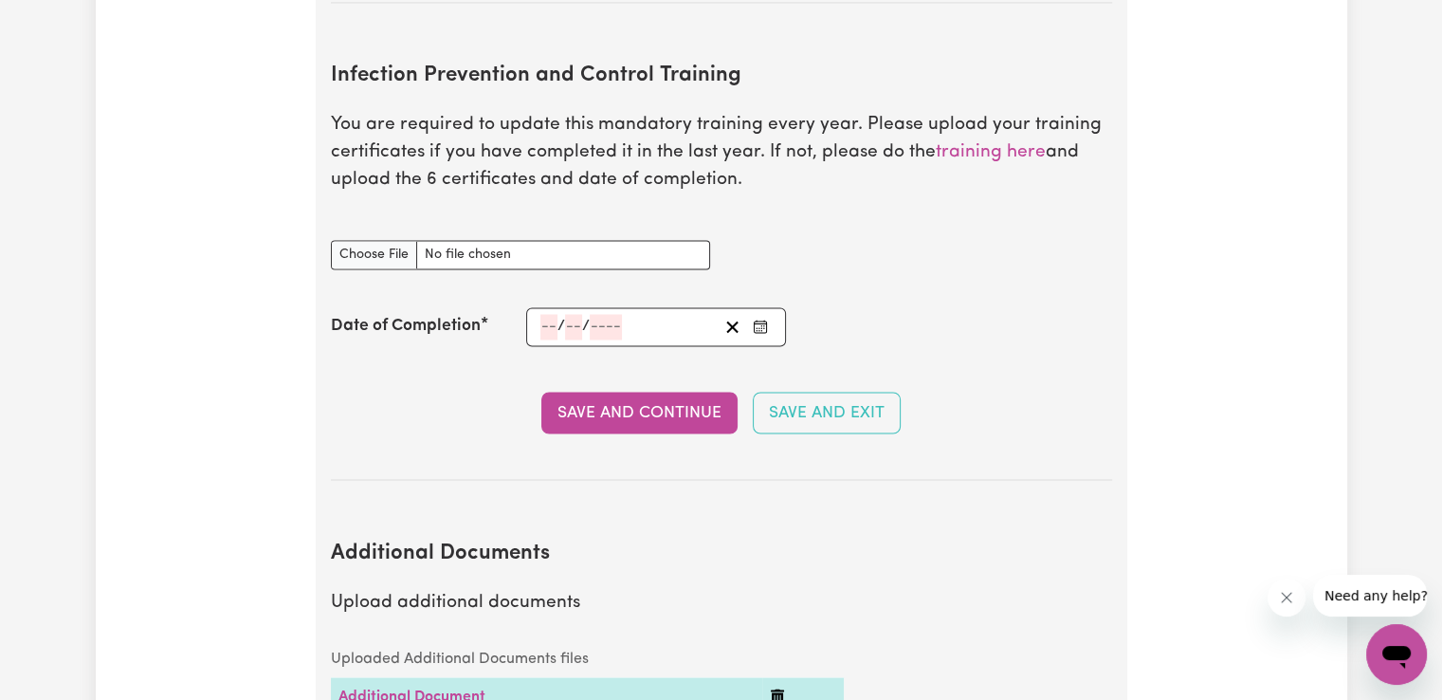
click at [1290, 597] on icon "Close message from company" at bounding box center [1286, 597] width 15 height 15
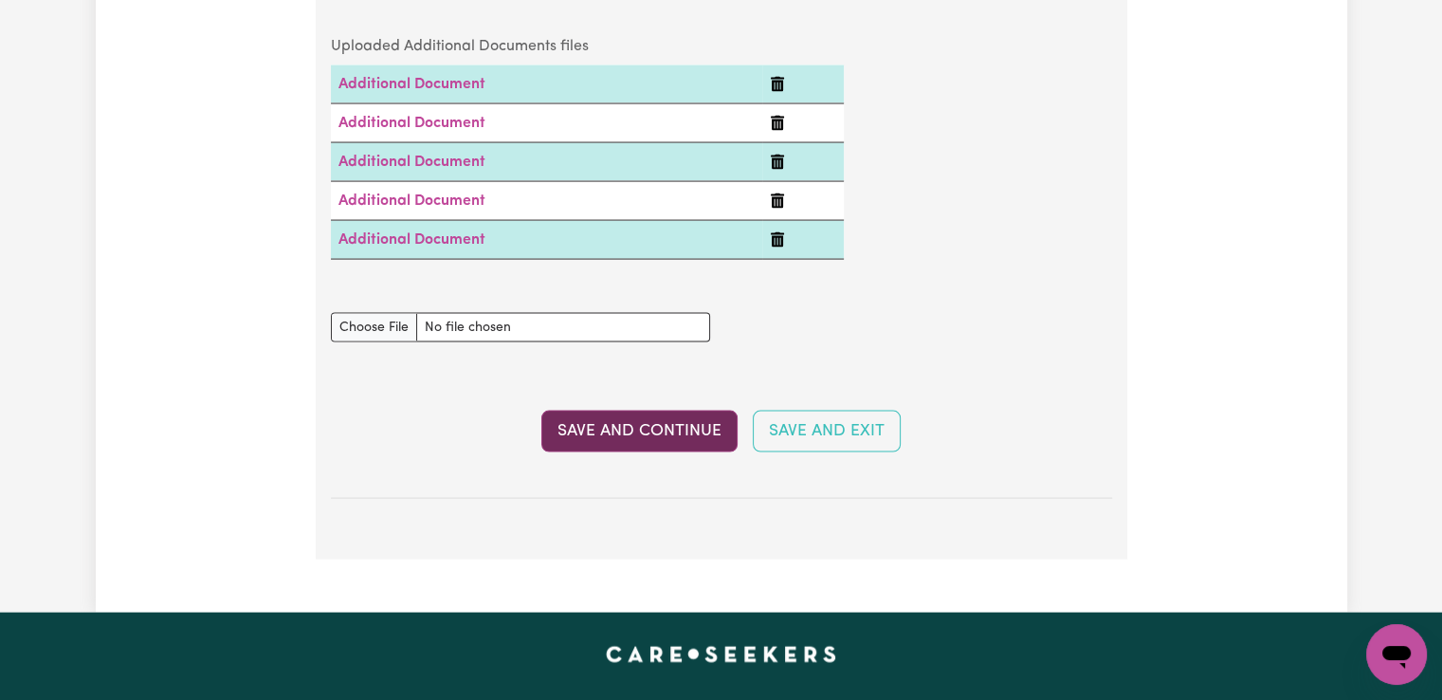
click at [679, 411] on button "Save and Continue" at bounding box center [639, 432] width 196 height 42
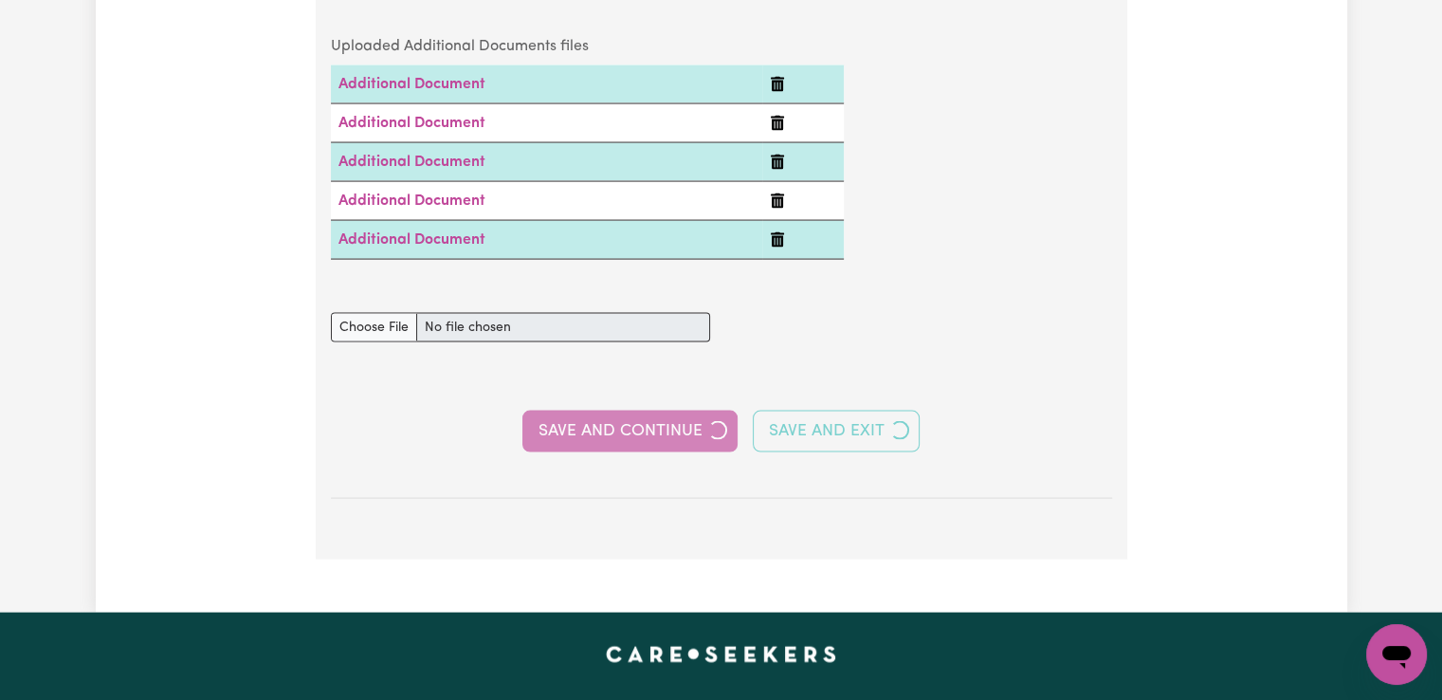
select select "2022"
select select "2021"
select select "2022"
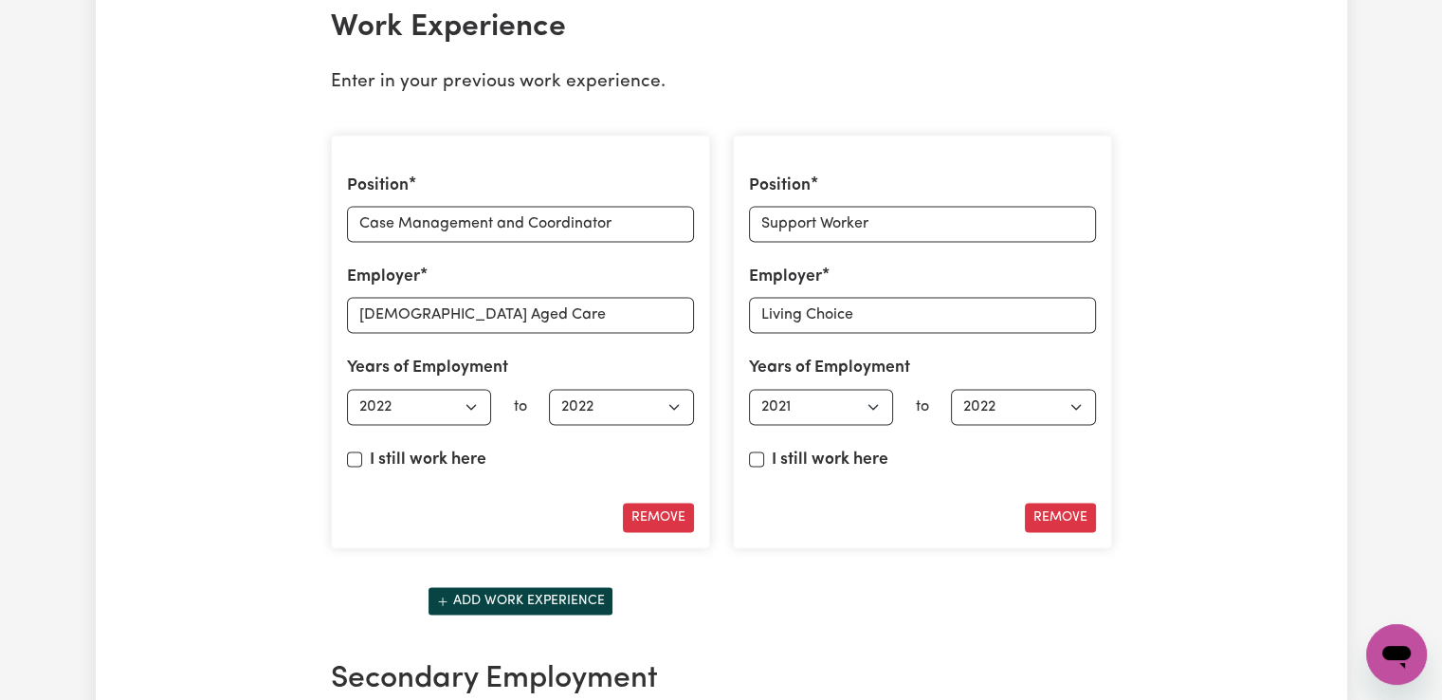
scroll to position [2086, 0]
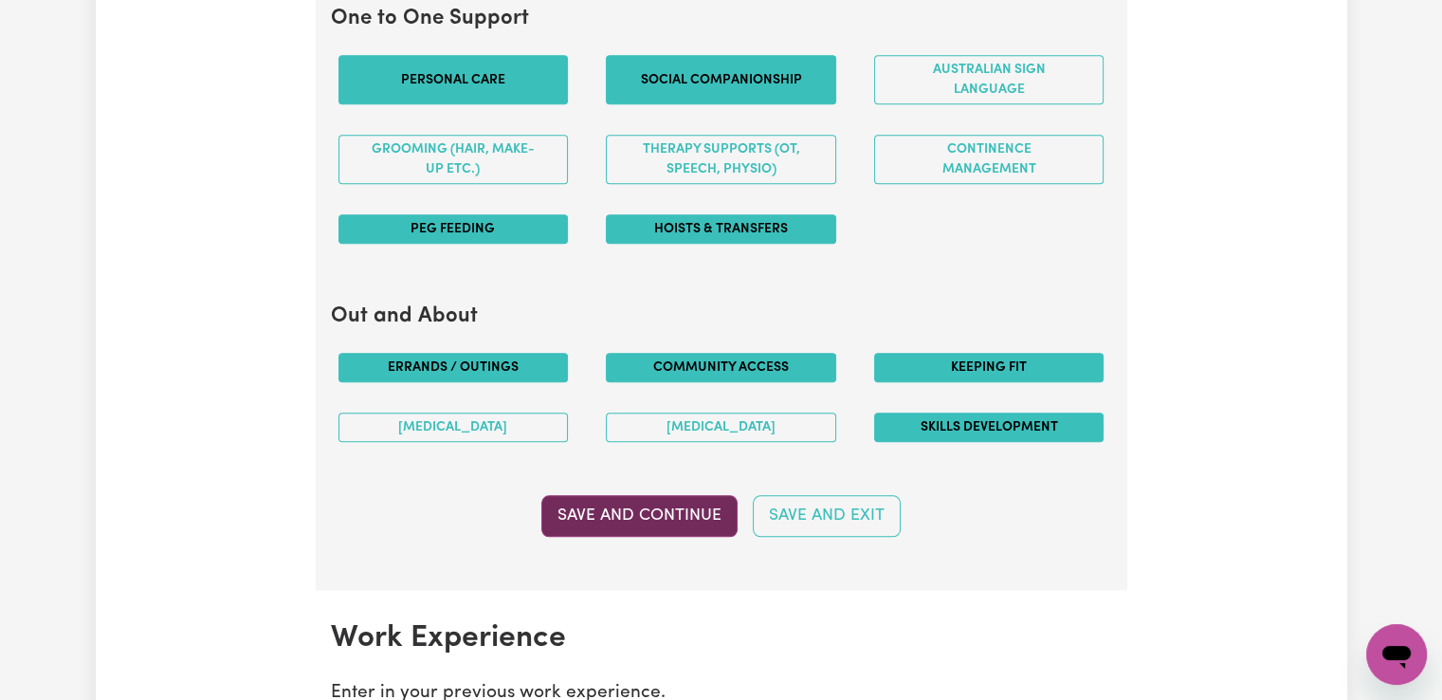
click at [650, 514] on button "Save and Continue" at bounding box center [639, 516] width 196 height 42
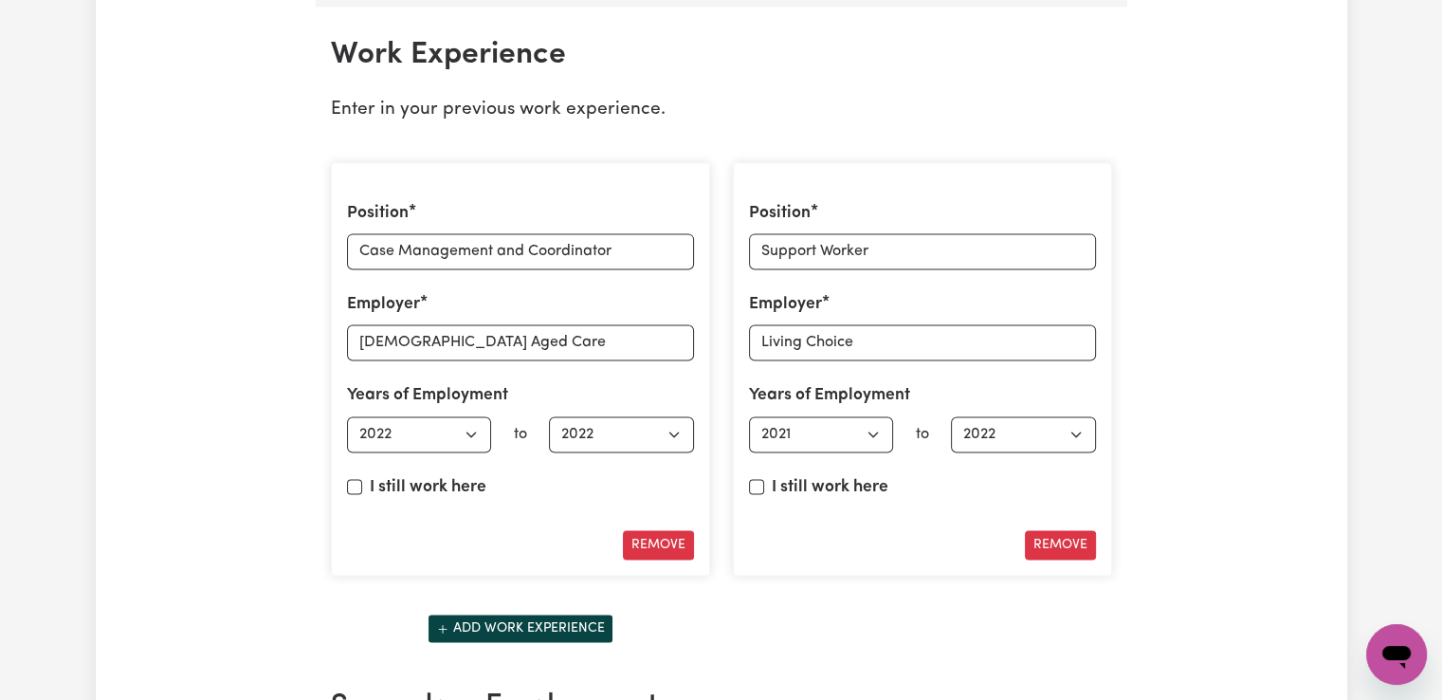
scroll to position [3281, 0]
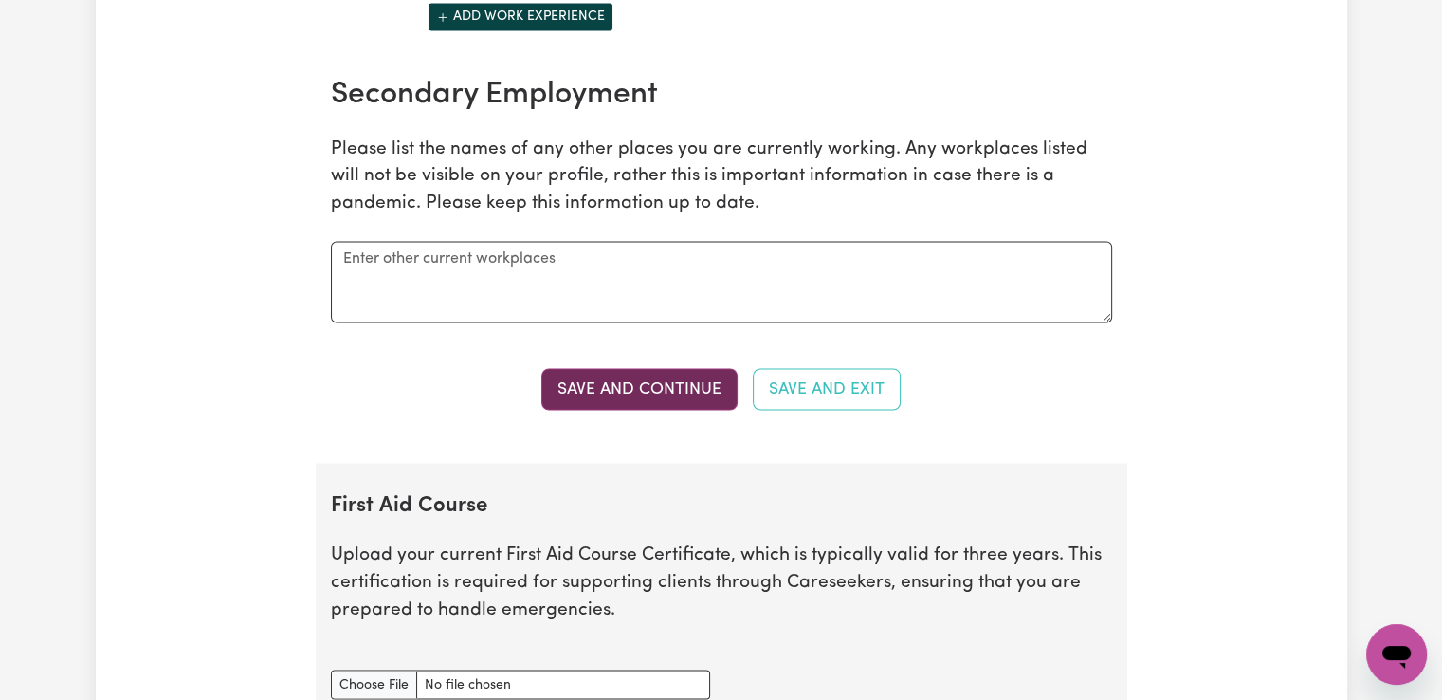
click at [640, 378] on button "Save and Continue" at bounding box center [639, 389] width 196 height 42
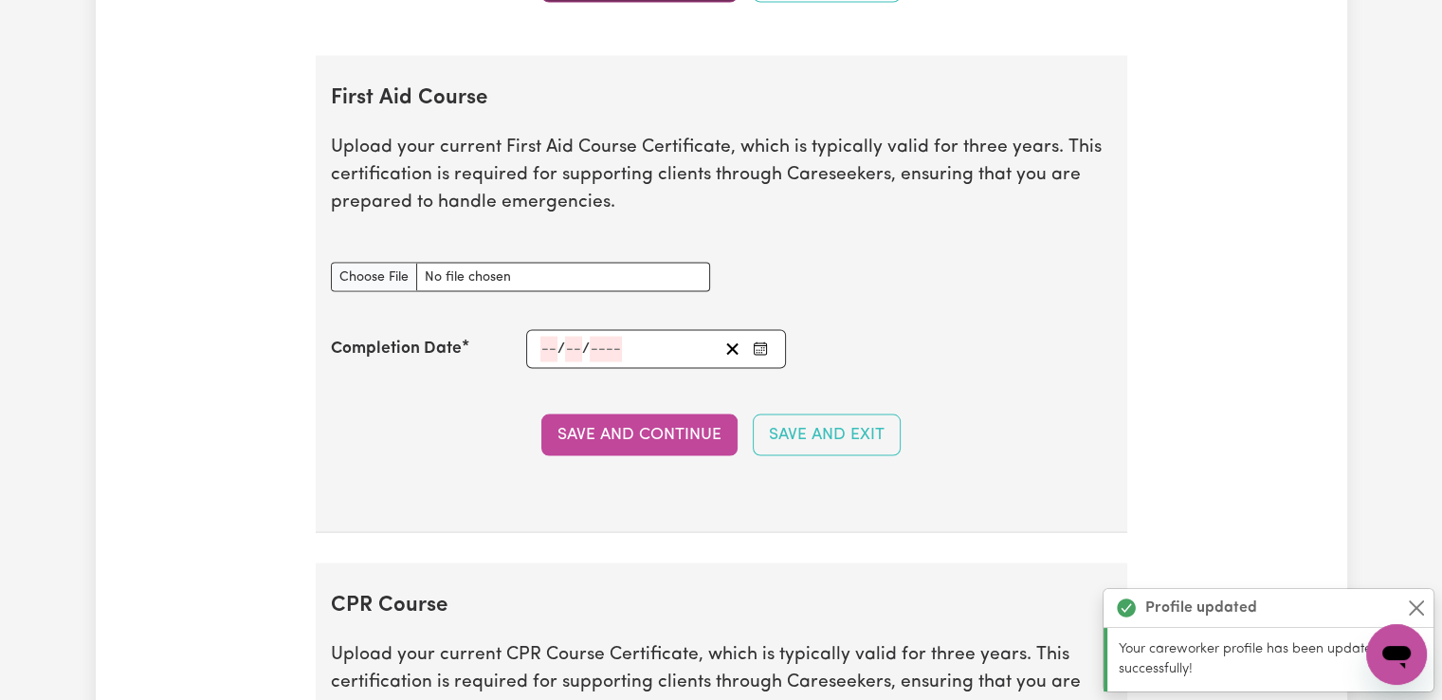
scroll to position [3734, 0]
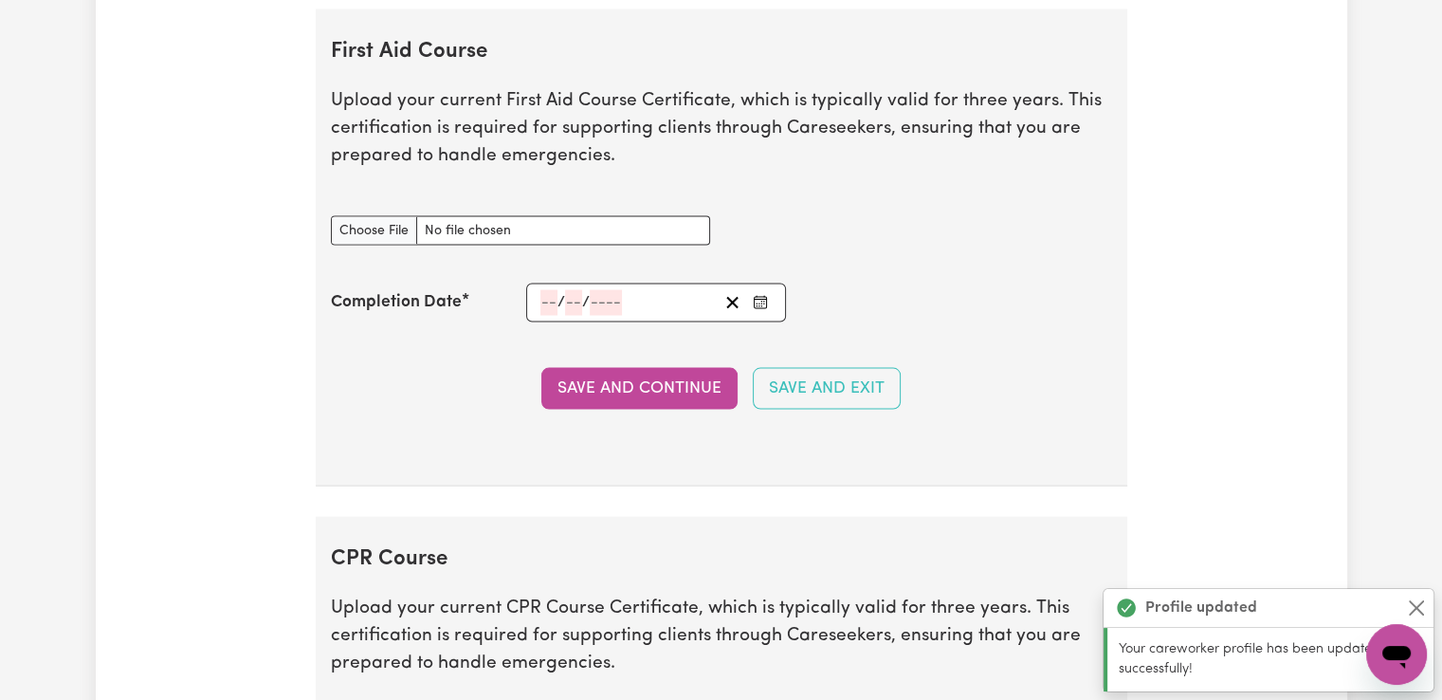
click at [640, 378] on button "Save and Continue" at bounding box center [639, 389] width 196 height 42
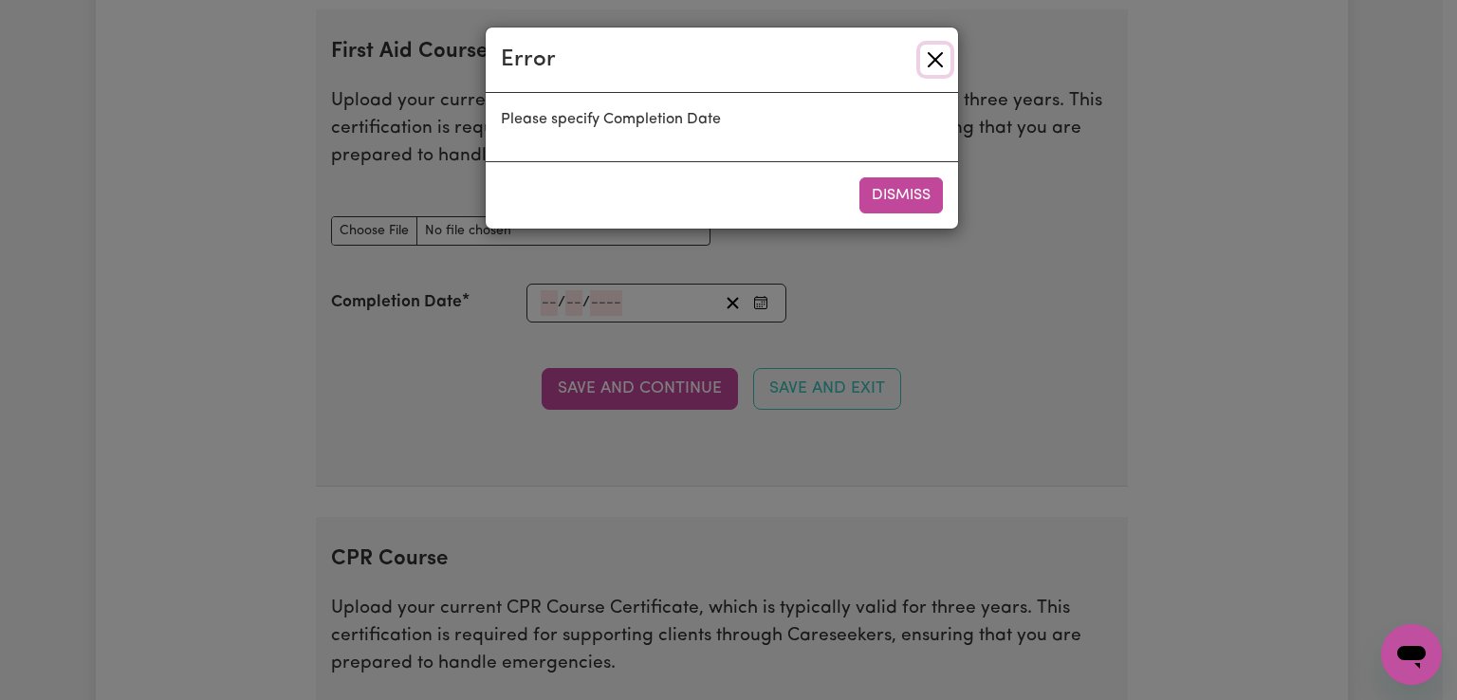
click at [940, 58] on button "Close" at bounding box center [935, 60] width 30 height 30
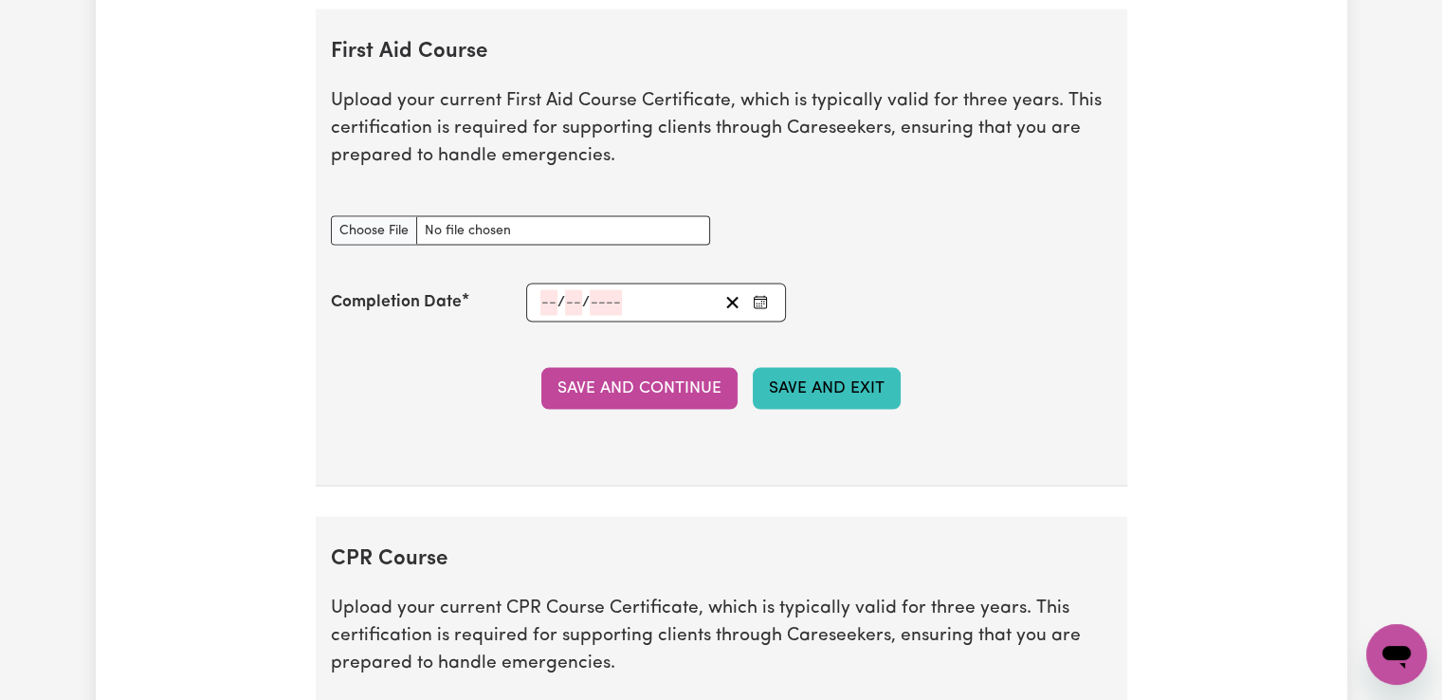
click at [837, 379] on button "Save and Exit" at bounding box center [827, 389] width 148 height 42
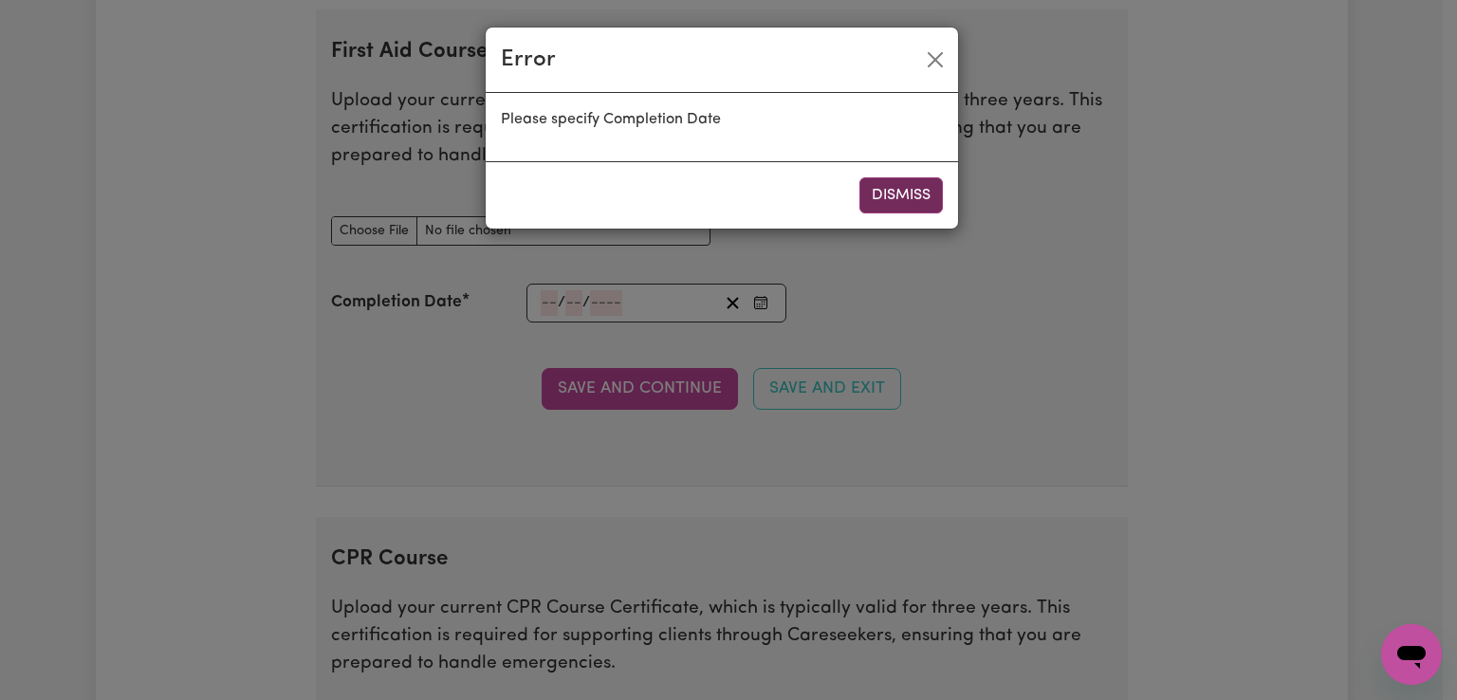
click at [904, 196] on button "Dismiss" at bounding box center [900, 195] width 83 height 36
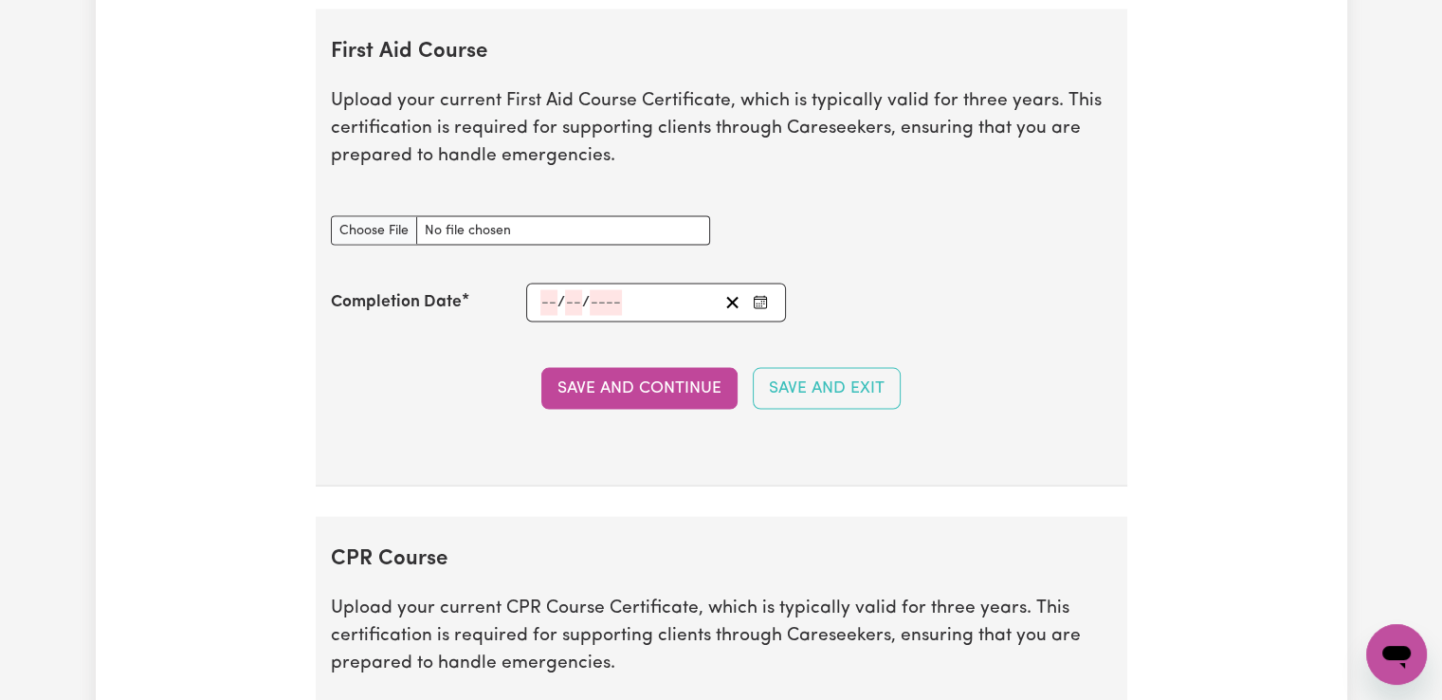
scroll to position [4346, 0]
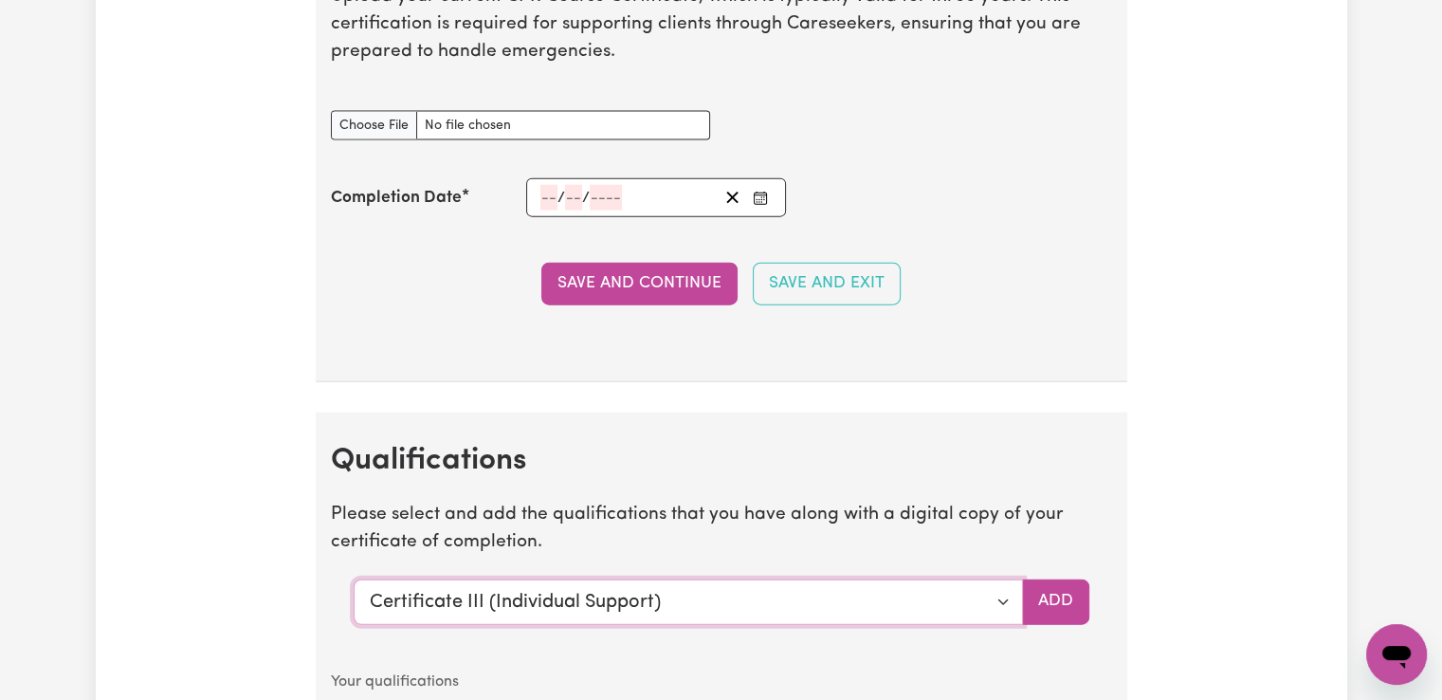
click at [1001, 589] on select "Select a qualification to add... Certificate III (Individual Support) Certifica…" at bounding box center [688, 602] width 669 height 46
select select "Certificate IV in Community Services [CHC42015]"
click at [354, 579] on select "Select a qualification to add... Certificate III (Individual Support) Certifica…" at bounding box center [688, 602] width 669 height 46
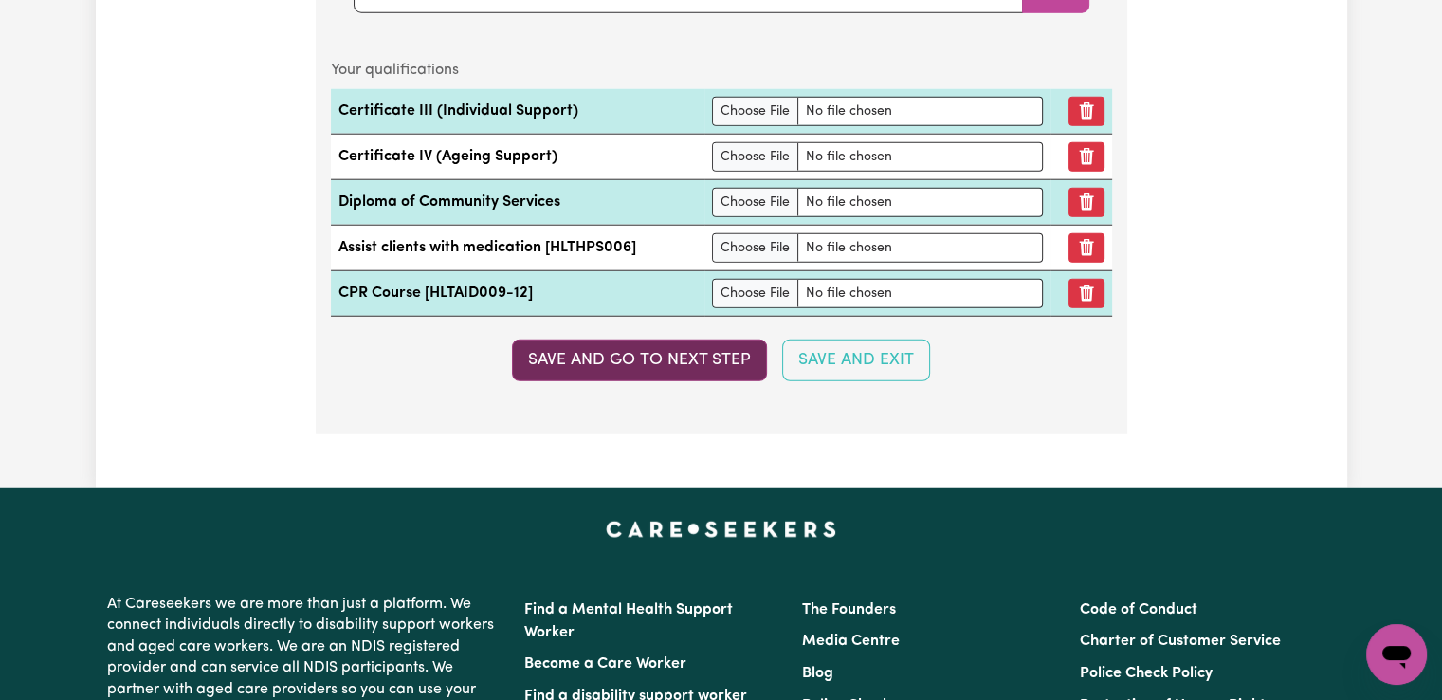
click at [689, 342] on button "Save and go to next step" at bounding box center [639, 360] width 255 height 42
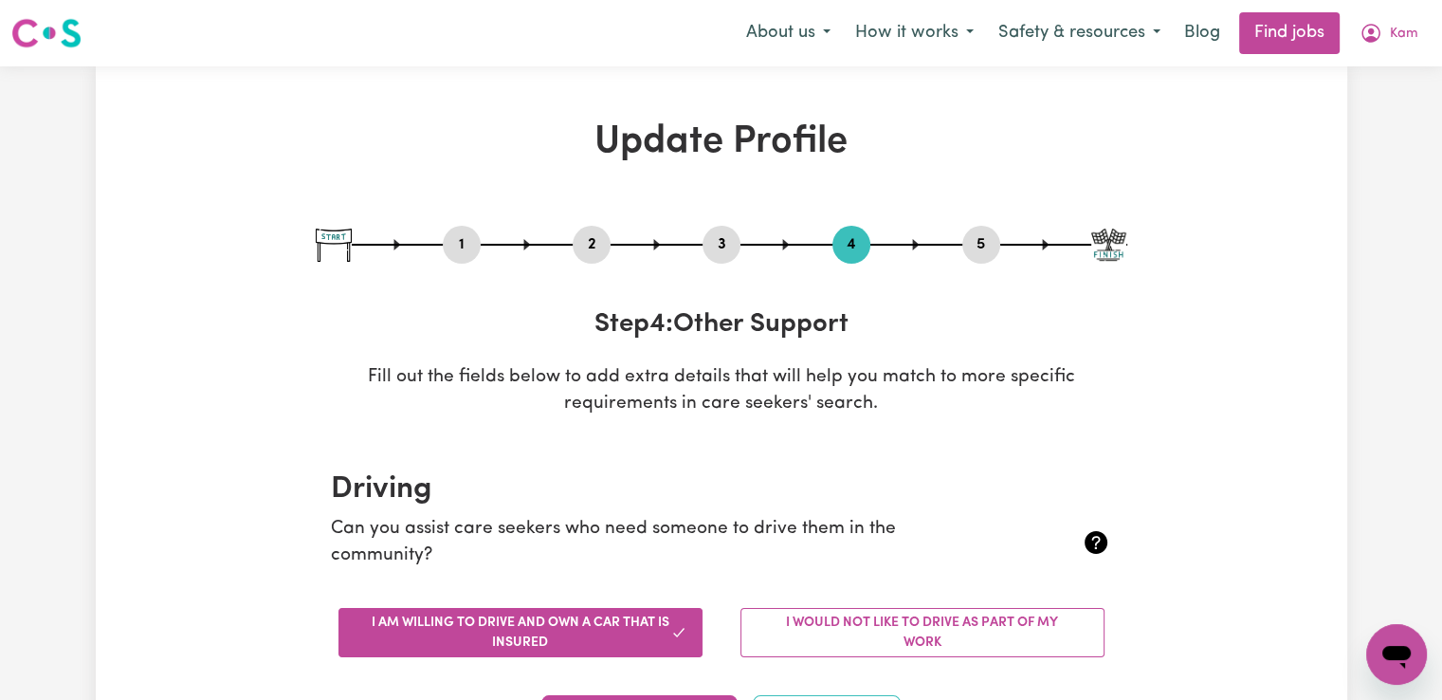
scroll to position [611, 0]
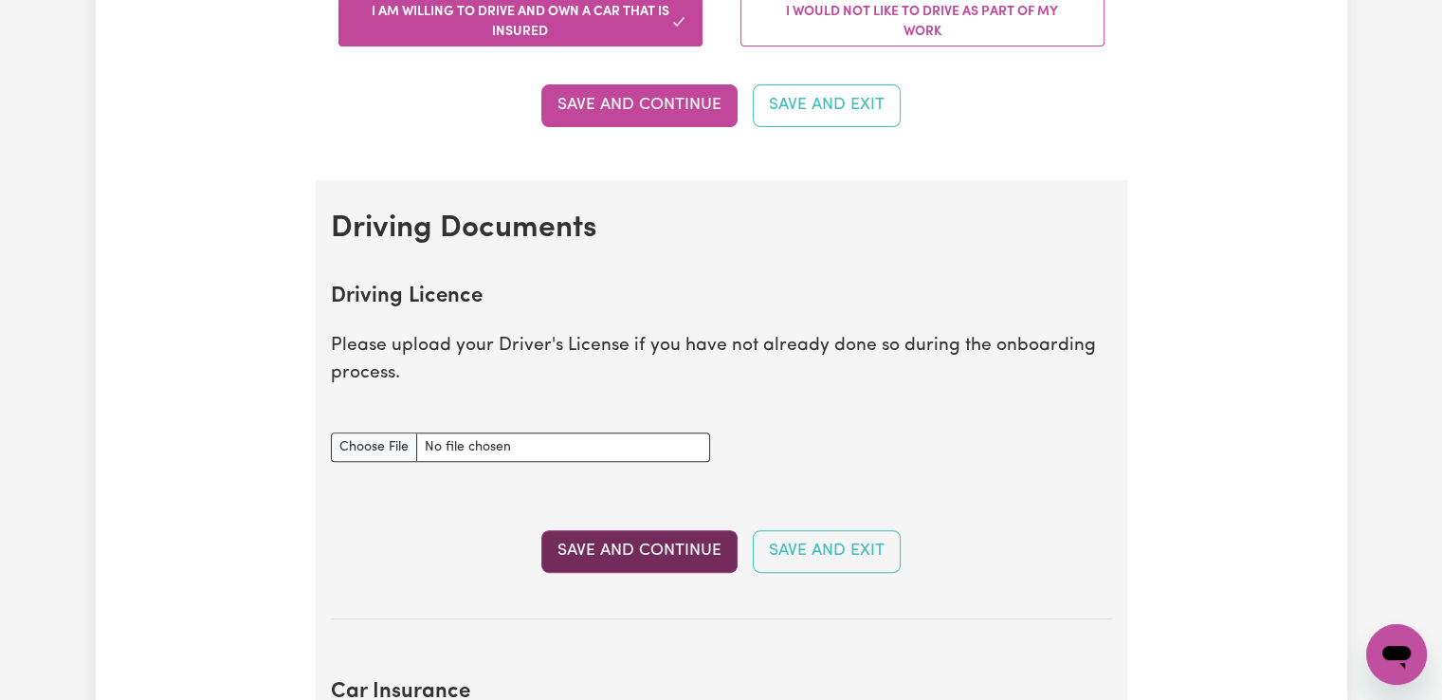
click at [686, 548] on button "Save and Continue" at bounding box center [639, 551] width 196 height 42
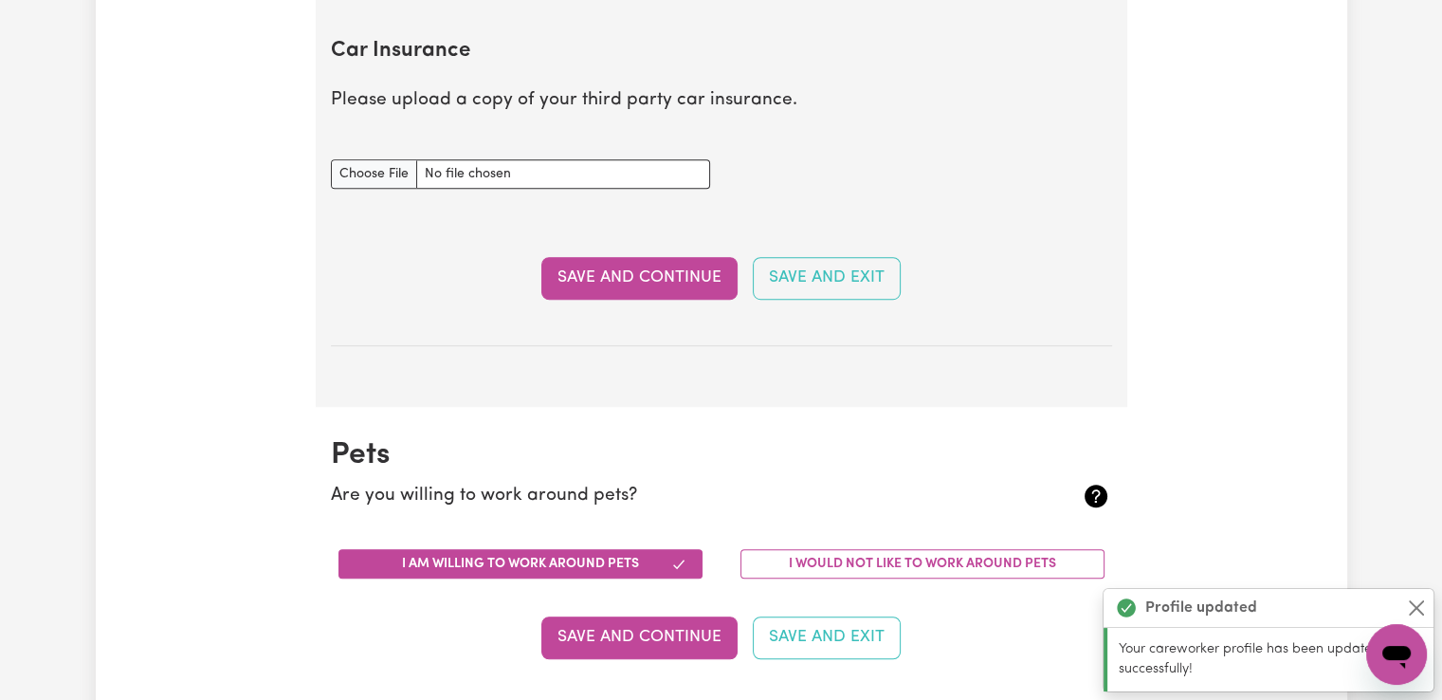
scroll to position [1259, 0]
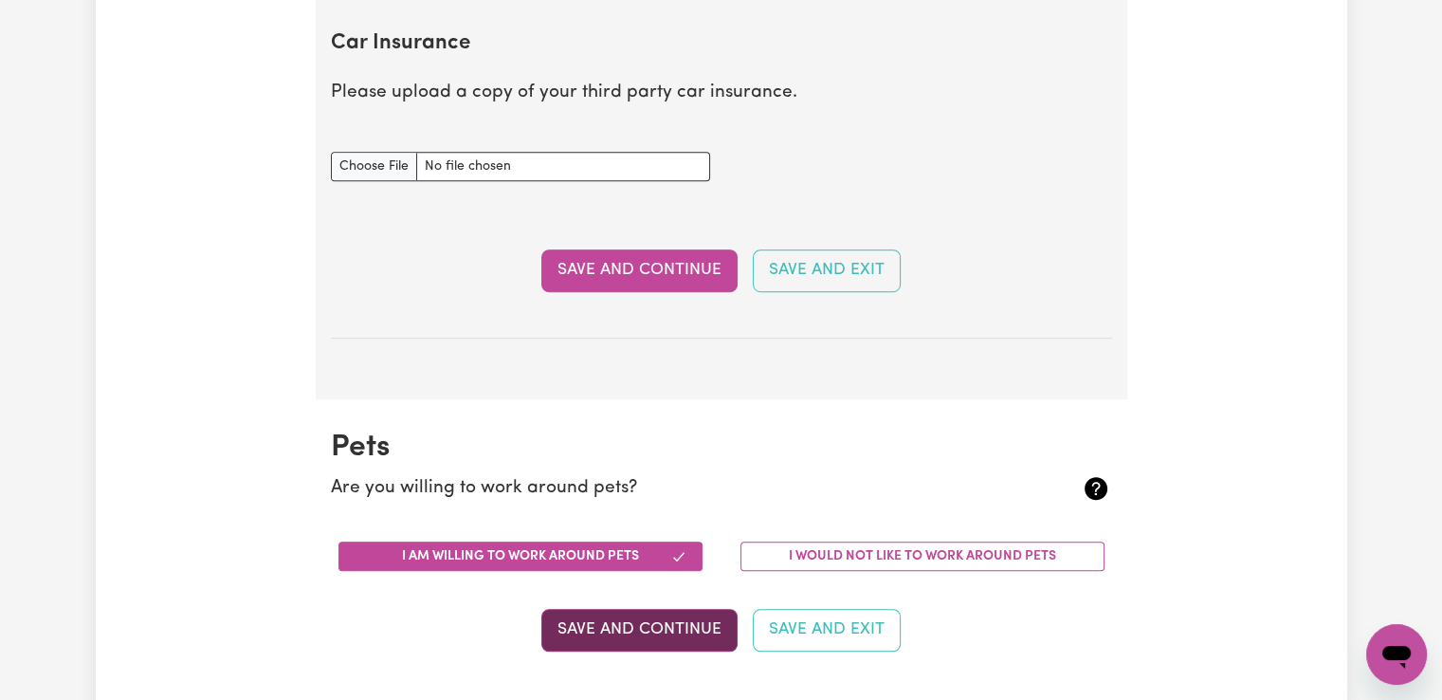
click at [629, 630] on button "Save and Continue" at bounding box center [639, 630] width 196 height 42
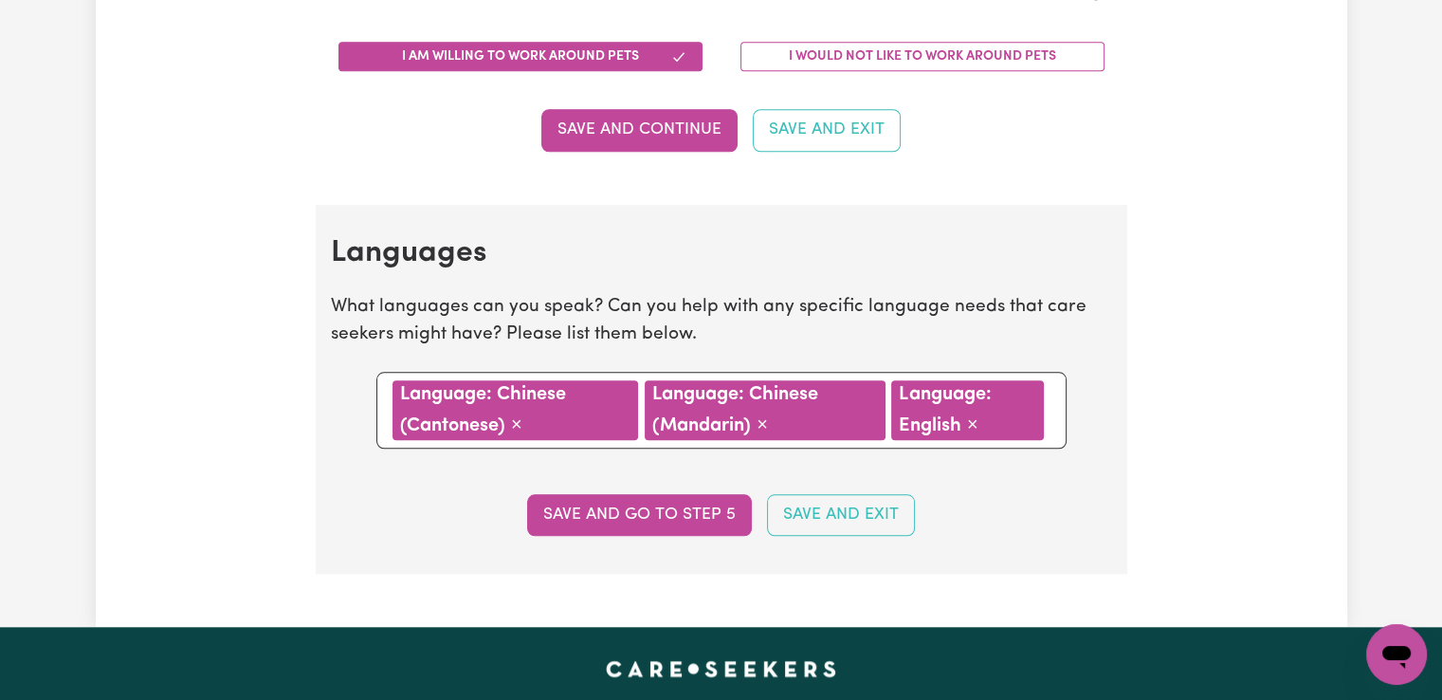
scroll to position [1733, 0]
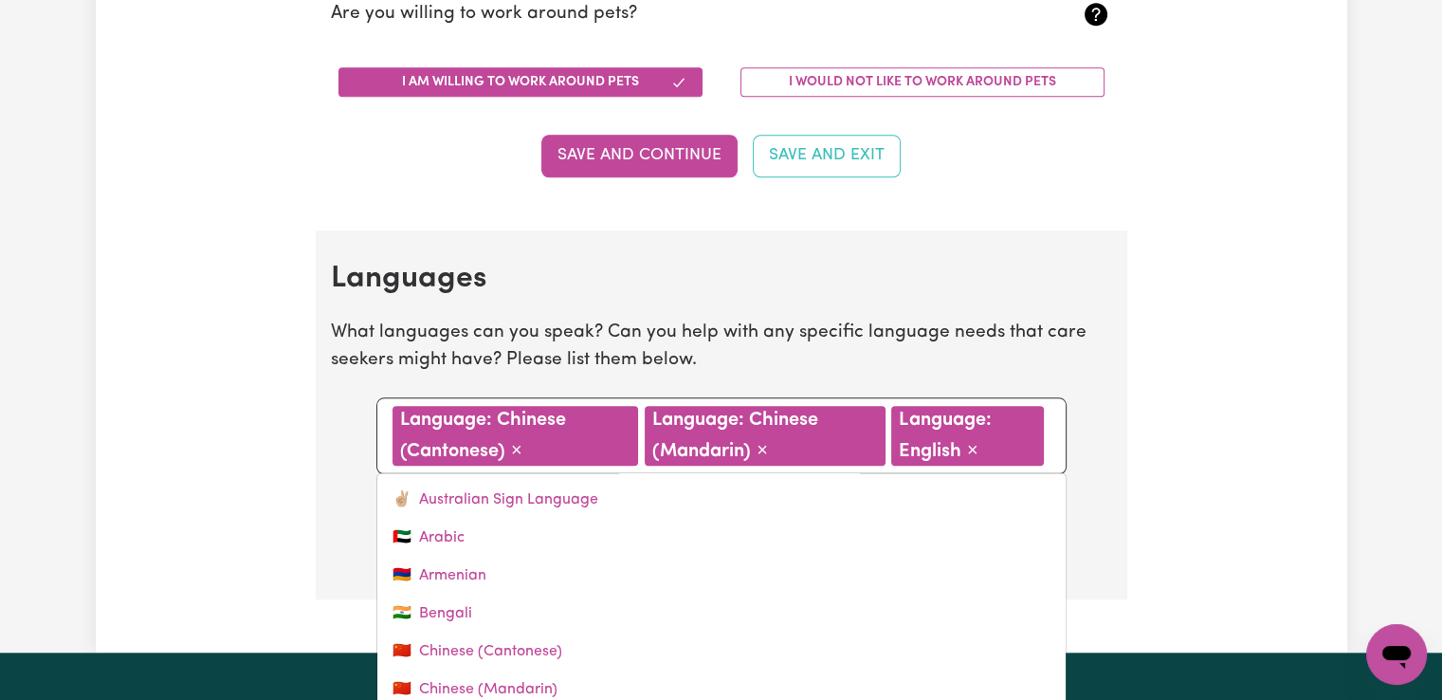
click at [1053, 440] on div "Language: Chinese (Cantonese) × Remove Language: Chinese (Mandarin) × Remove La…" at bounding box center [721, 435] width 690 height 77
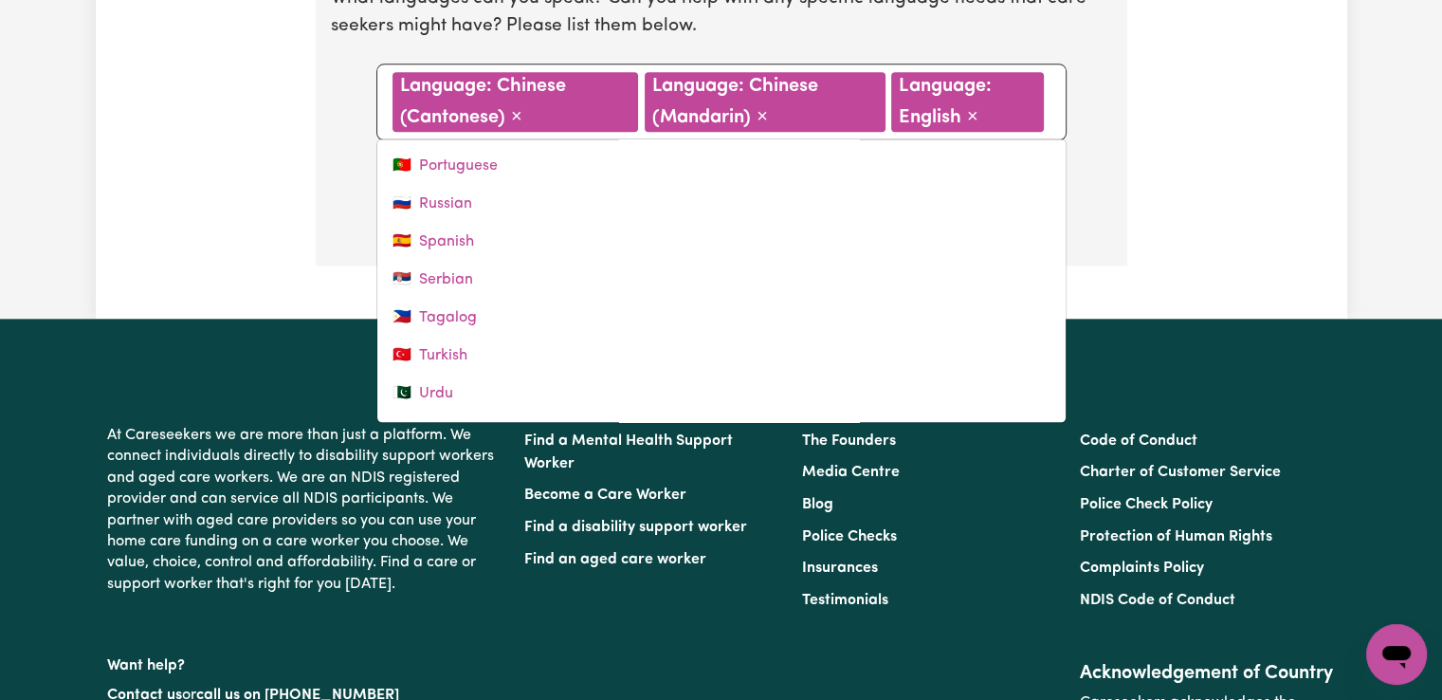
scroll to position [794, 0]
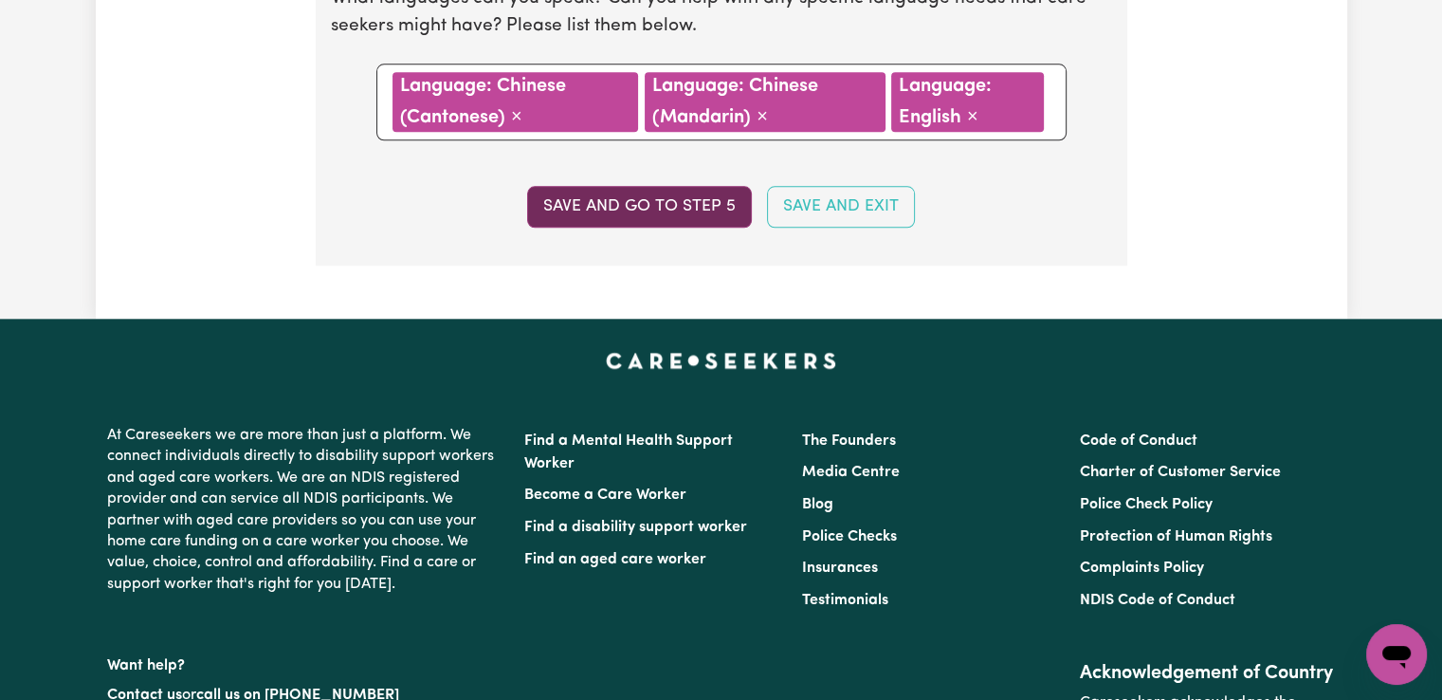
click at [722, 203] on button "Save and go to step 5" at bounding box center [639, 207] width 225 height 42
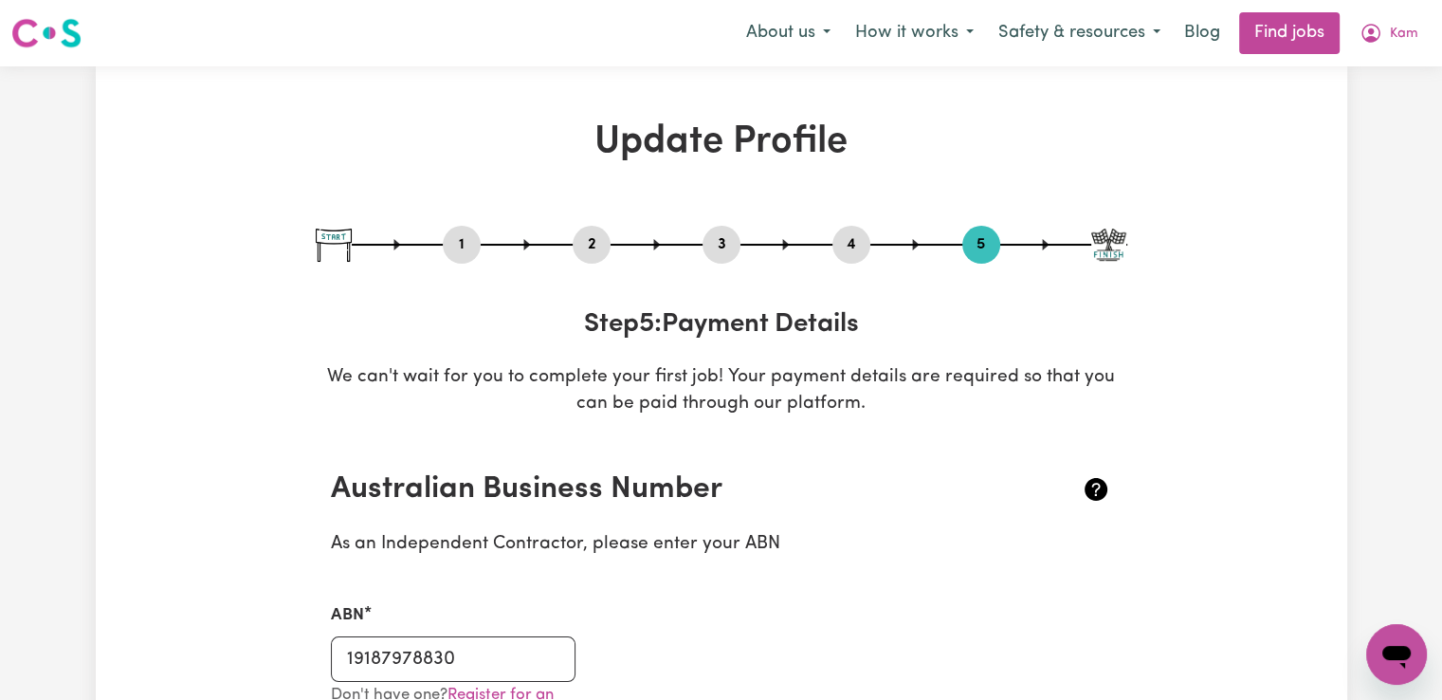
scroll to position [611, 0]
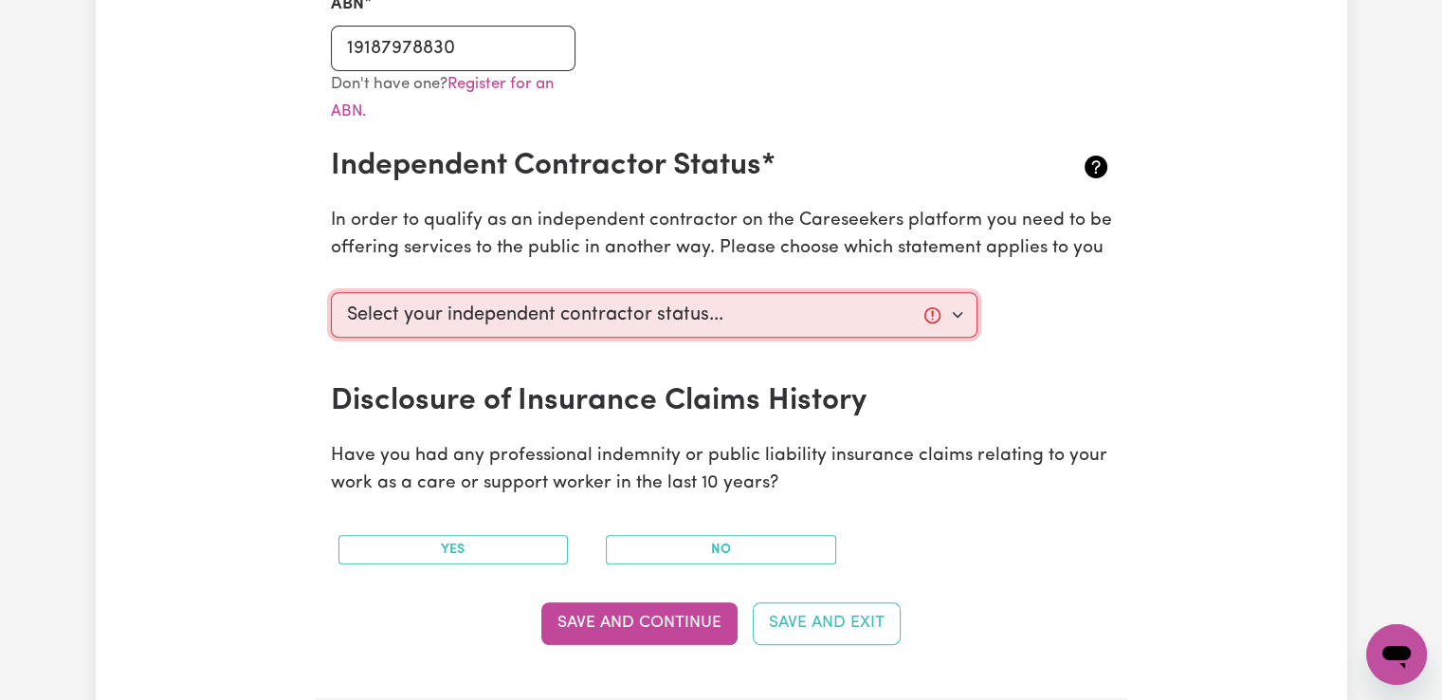
click at [955, 316] on select "Select your independent contractor status... I am providing services through an…" at bounding box center [655, 315] width 648 height 46
select select "I am providing services privately on my own"
click at [331, 292] on select "Select your independent contractor status... I am providing services through an…" at bounding box center [655, 315] width 648 height 46
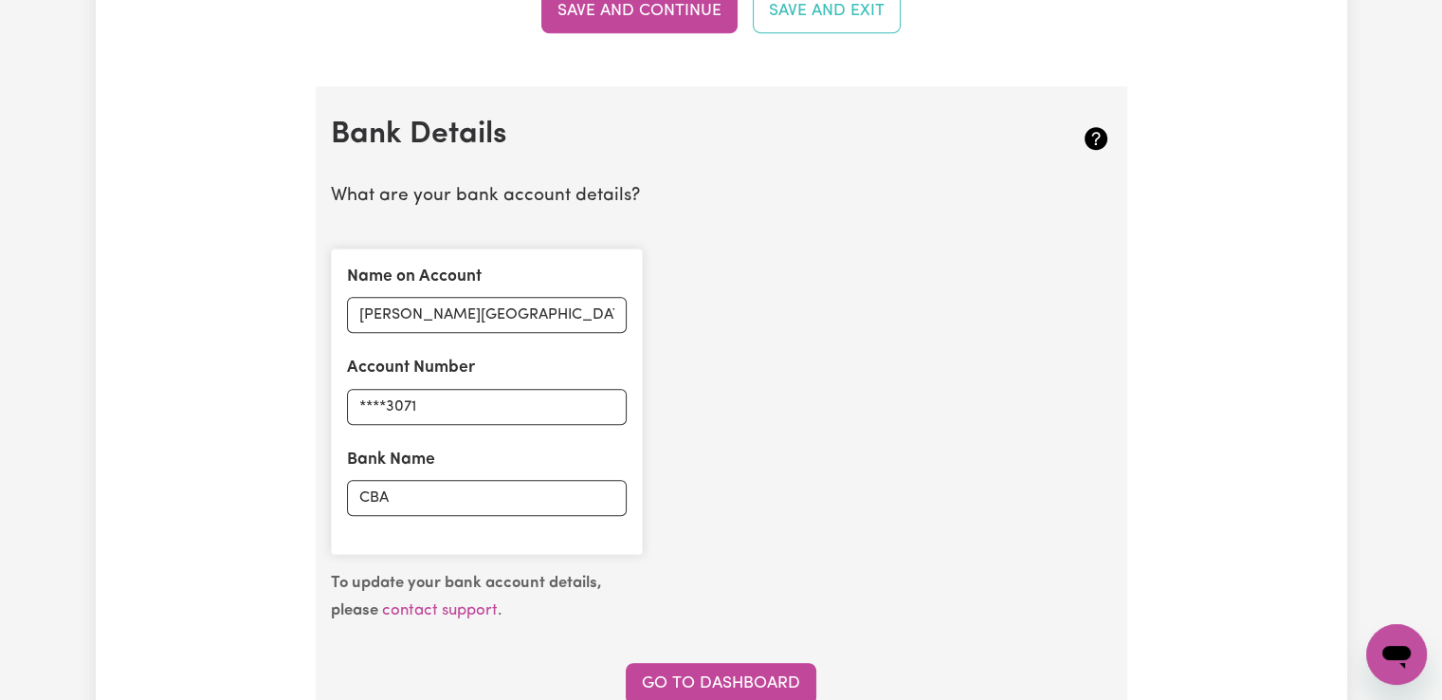
scroll to position [1834, 0]
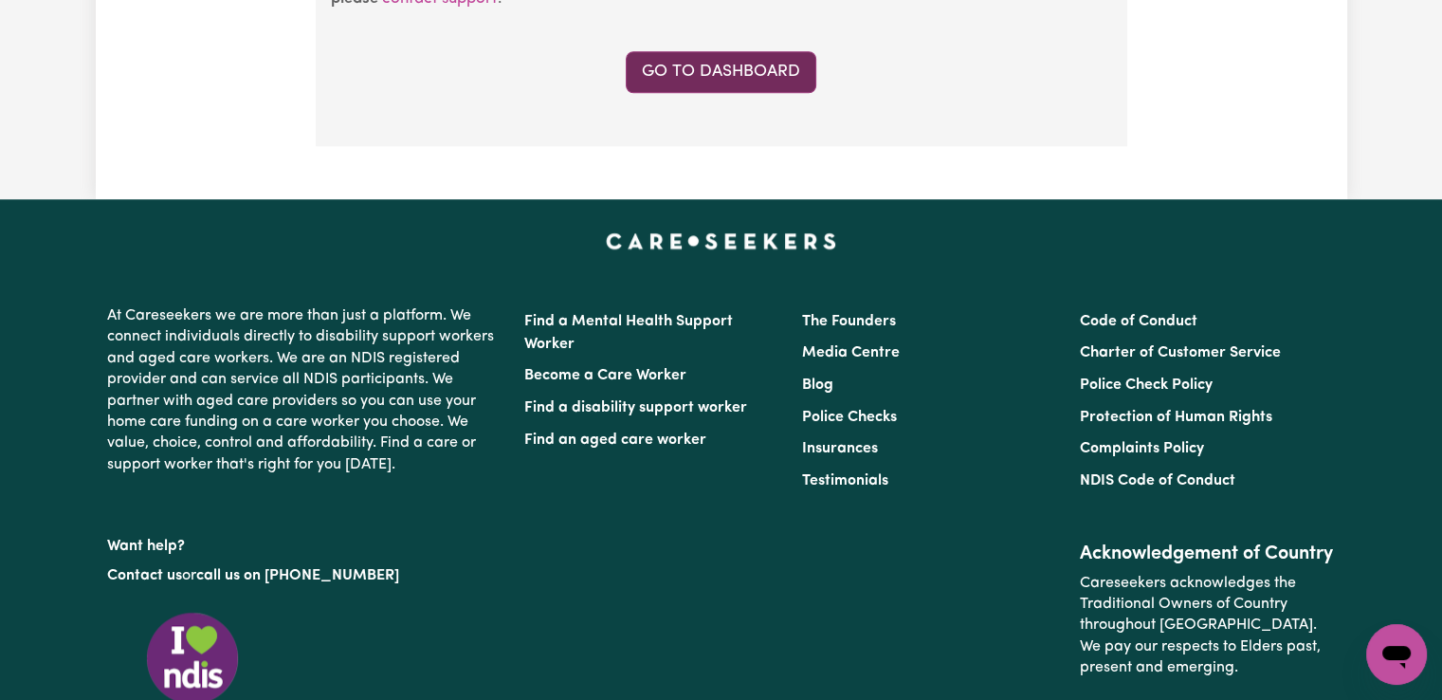
click at [745, 61] on link "Go to Dashboard" at bounding box center [721, 72] width 191 height 42
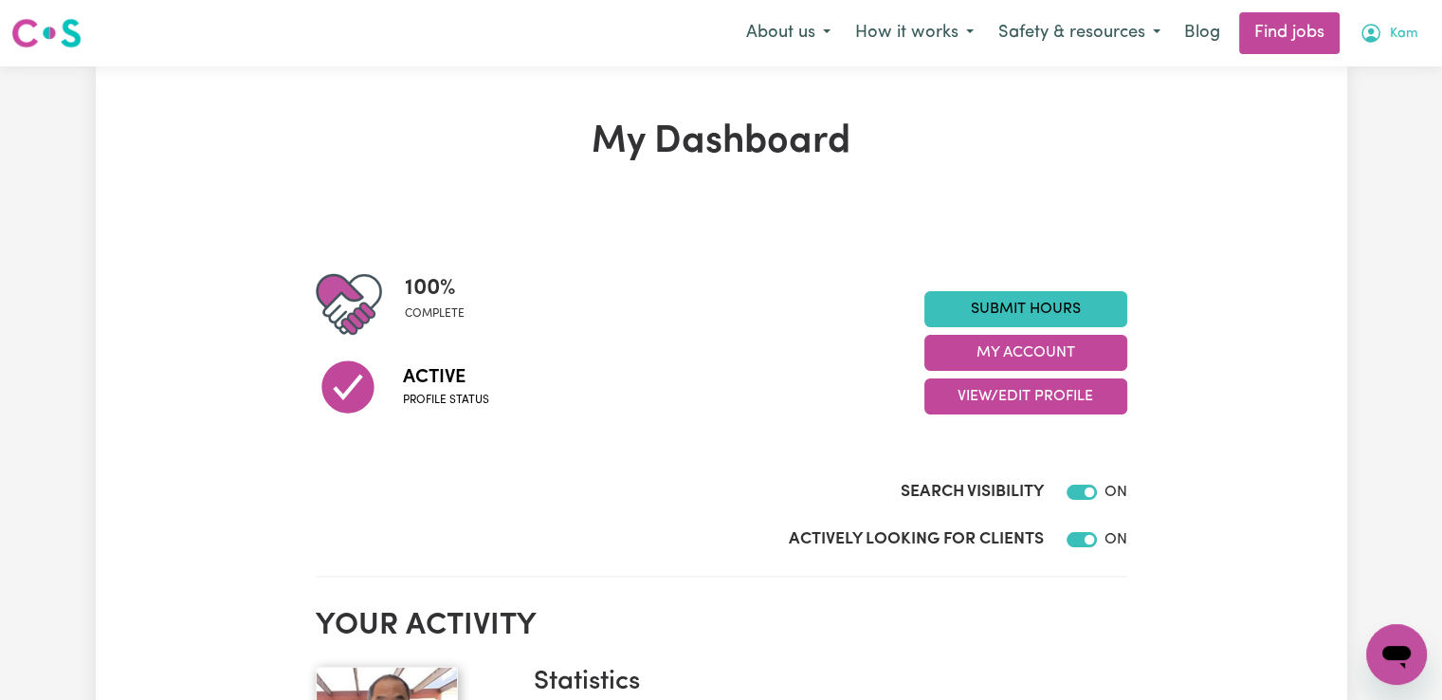
click at [1408, 28] on span "Kam" at bounding box center [1404, 34] width 28 height 21
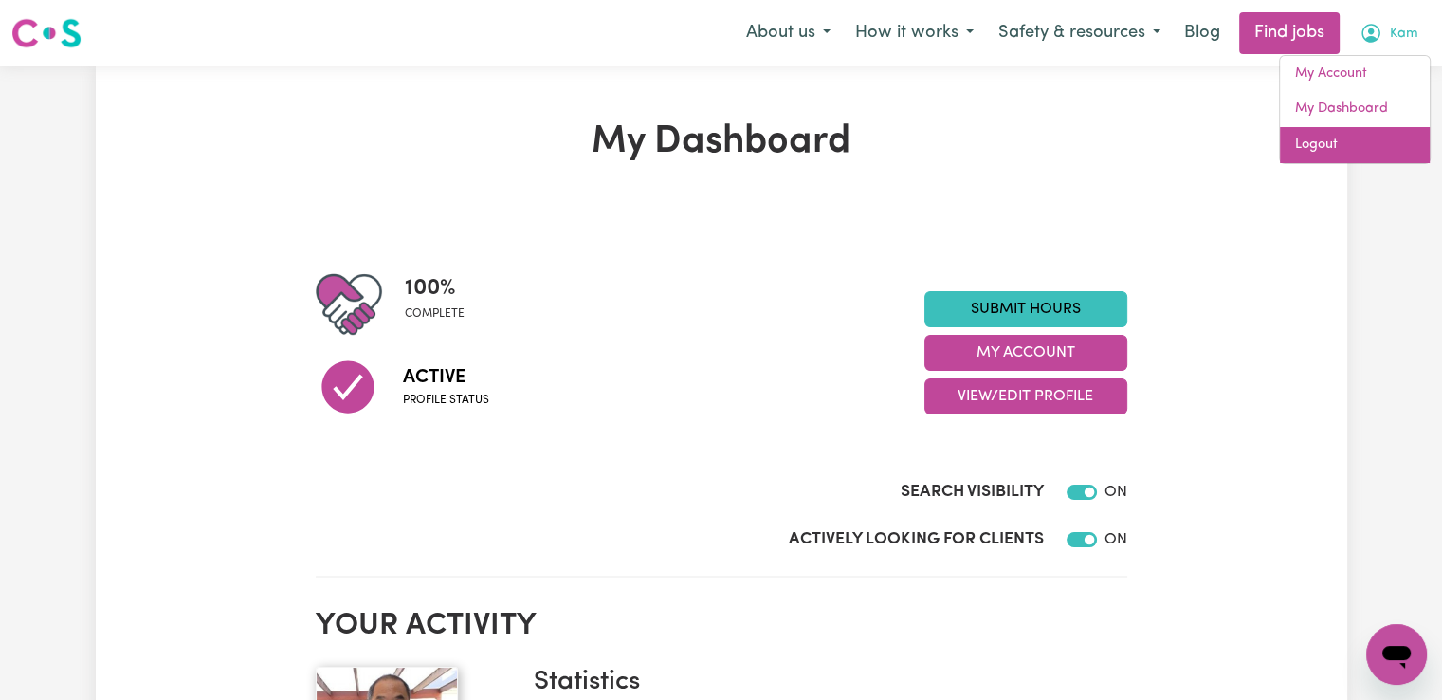
click at [1331, 147] on link "Logout" at bounding box center [1355, 145] width 150 height 36
